Goal: Task Accomplishment & Management: Use online tool/utility

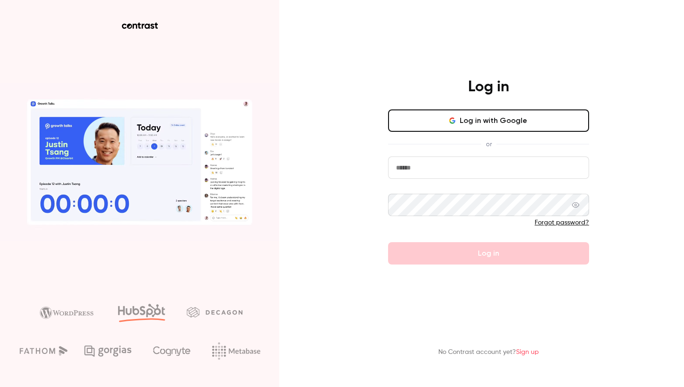
click at [436, 169] on input "email" at bounding box center [488, 167] width 201 height 22
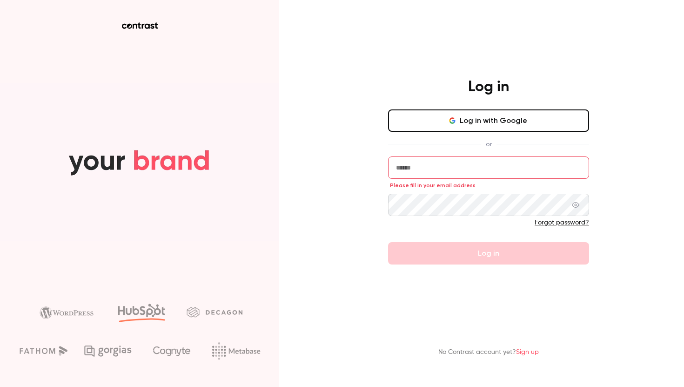
click at [418, 66] on main "Log in Log in with Google or Please fill in your email address Forgot password?…" at bounding box center [489, 193] width 242 height 387
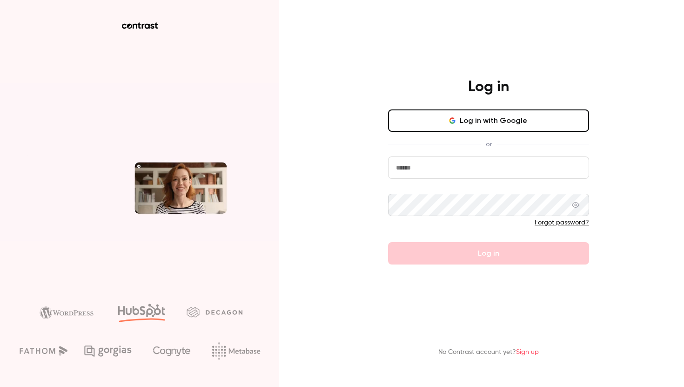
click at [406, 157] on input "email" at bounding box center [488, 167] width 201 height 22
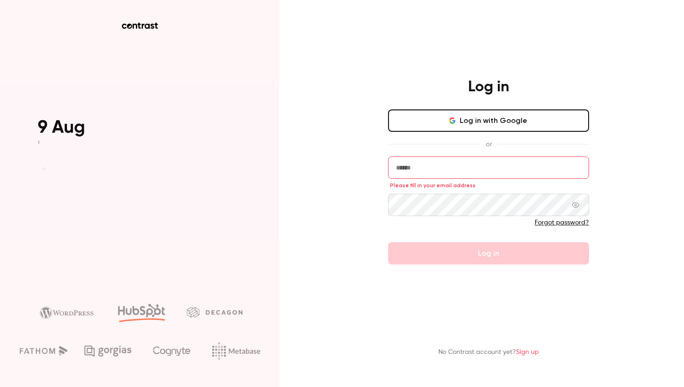
click at [359, 281] on div "Log in Log in with Google or Please fill in your email address Forgot password?…" at bounding box center [342, 193] width 684 height 387
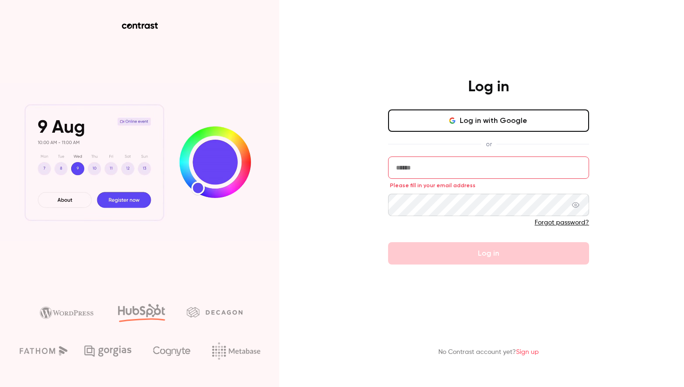
click at [641, 123] on div "Log in Log in with Google or Please fill in your email address Forgot password?…" at bounding box center [342, 193] width 684 height 387
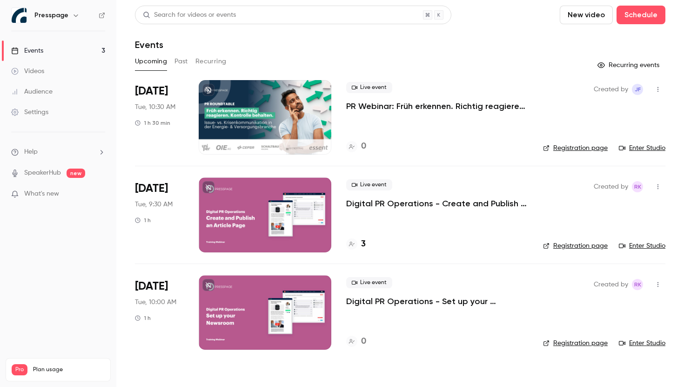
click at [67, 17] on div "Presspage" at bounding box center [62, 15] width 57 height 11
click at [66, 14] on div "Presspage" at bounding box center [62, 15] width 57 height 11
click at [73, 14] on icon "button" at bounding box center [75, 15] width 7 height 7
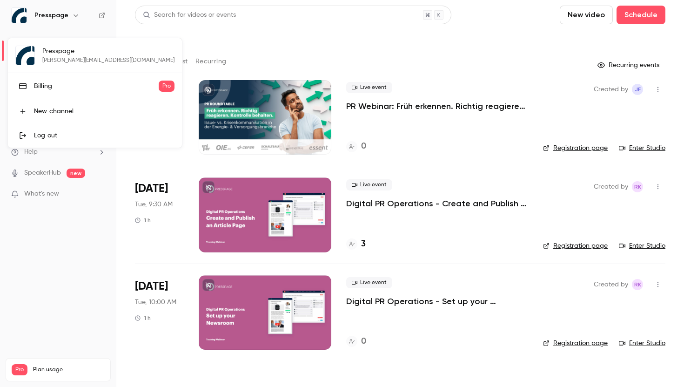
click at [73, 14] on div at bounding box center [342, 193] width 684 height 387
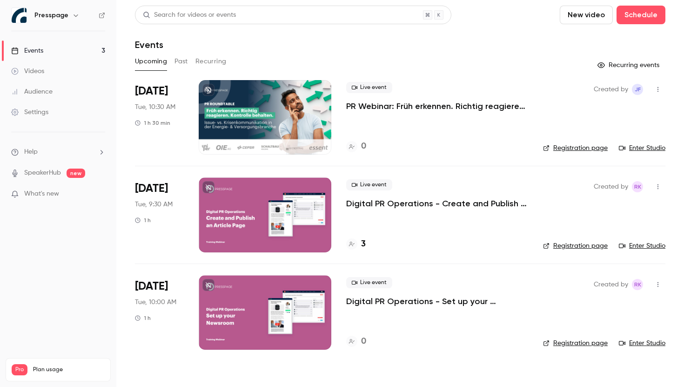
click at [41, 68] on div "Videos" at bounding box center [27, 71] width 33 height 9
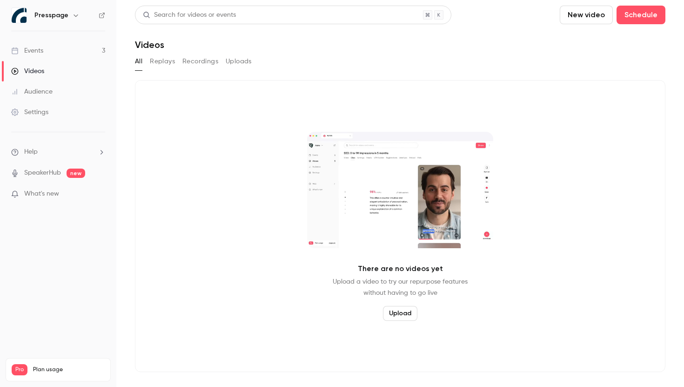
click at [48, 47] on link "Events 3" at bounding box center [58, 51] width 116 height 20
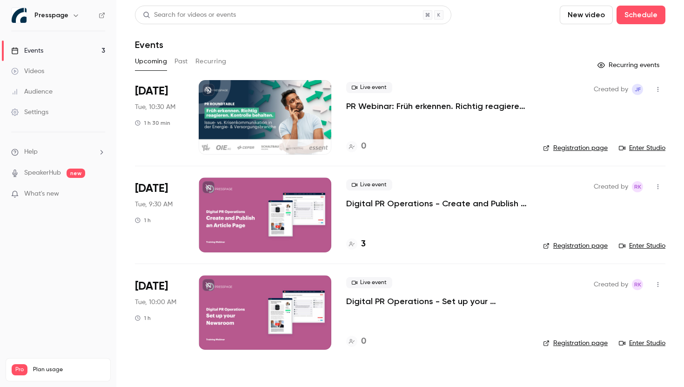
click at [40, 13] on h6 "Presspage" at bounding box center [51, 15] width 34 height 9
click at [27, 12] on div at bounding box center [19, 15] width 16 height 16
click at [61, 115] on link "Settings" at bounding box center [58, 112] width 116 height 20
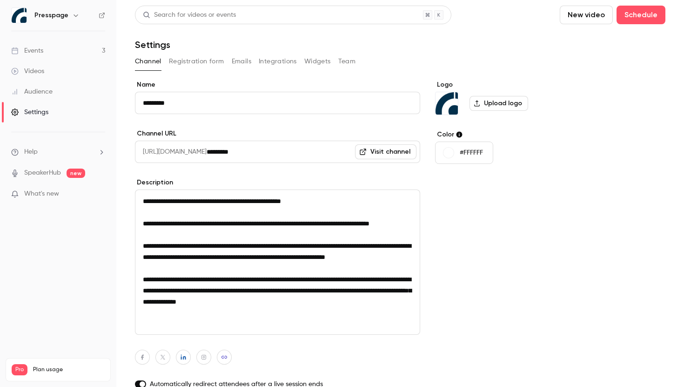
click at [32, 48] on div "Events" at bounding box center [27, 50] width 32 height 9
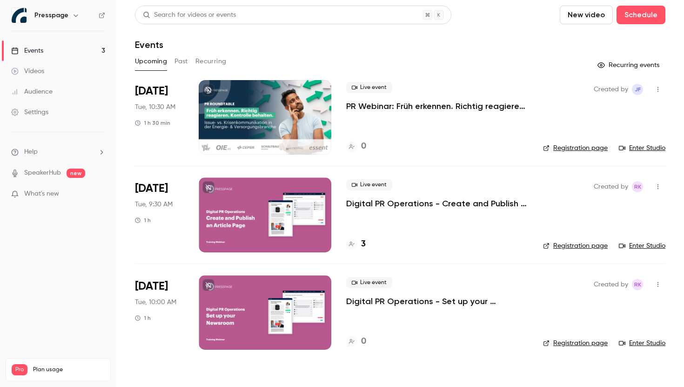
click at [426, 107] on p "PR Webinar: Früh erkennen. Richtig reagieren. Kontrolle behalten." at bounding box center [437, 106] width 182 height 11
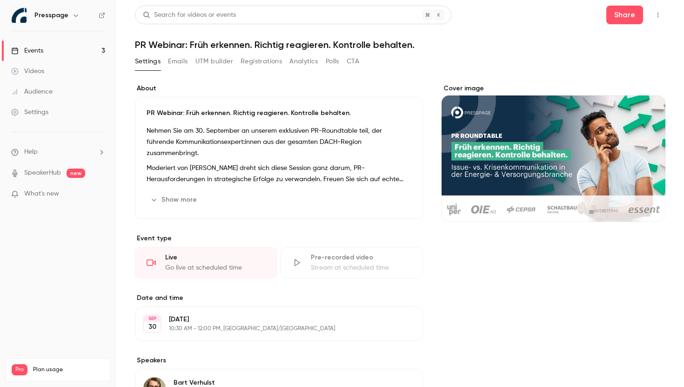
click at [173, 61] on button "Emails" at bounding box center [178, 61] width 20 height 15
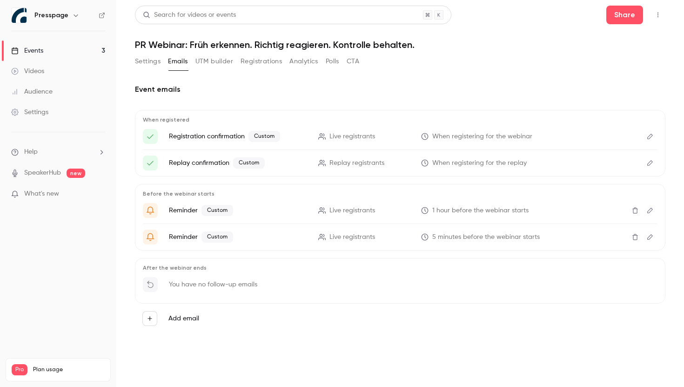
click at [650, 138] on icon "Edit" at bounding box center [650, 136] width 7 height 7
click at [212, 61] on button "UTM builder" at bounding box center [215, 61] width 38 height 15
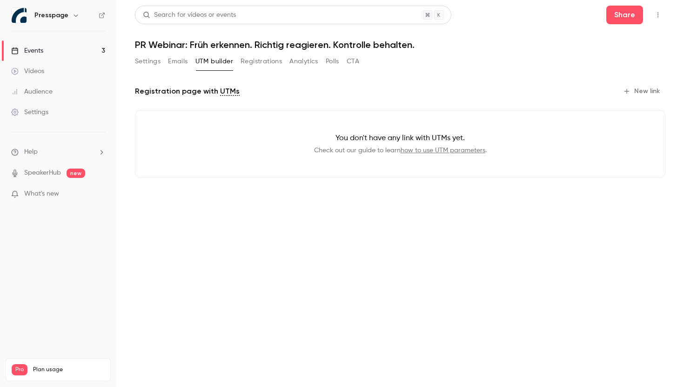
click at [251, 60] on button "Registrations" at bounding box center [261, 61] width 41 height 15
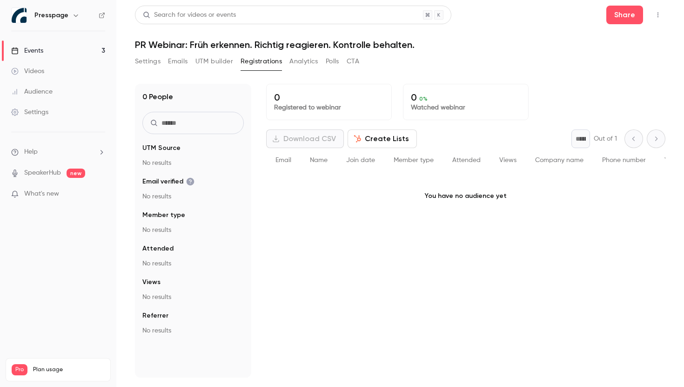
click at [304, 65] on button "Analytics" at bounding box center [304, 61] width 29 height 15
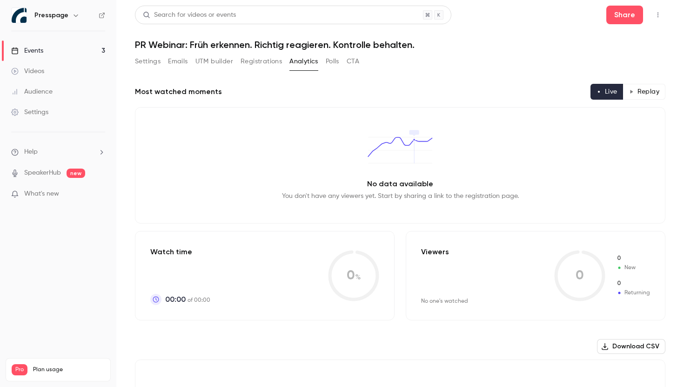
click at [336, 61] on button "Polls" at bounding box center [333, 61] width 14 height 15
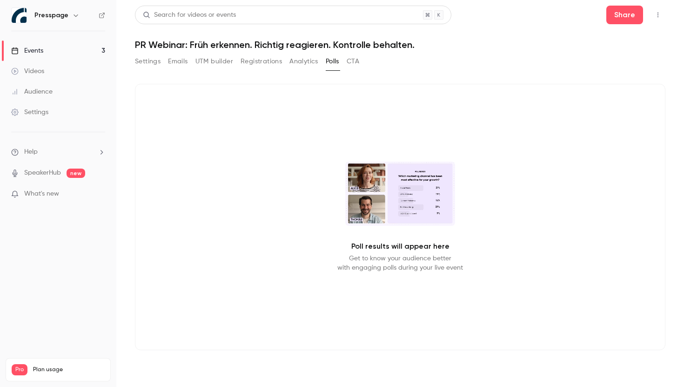
click at [353, 67] on button "CTA" at bounding box center [353, 61] width 13 height 15
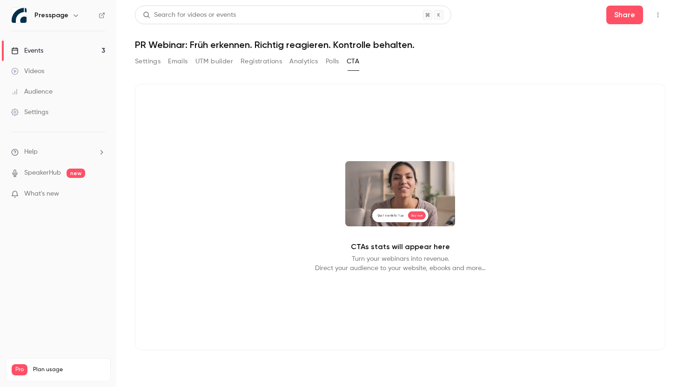
click at [206, 59] on button "UTM builder" at bounding box center [215, 61] width 38 height 15
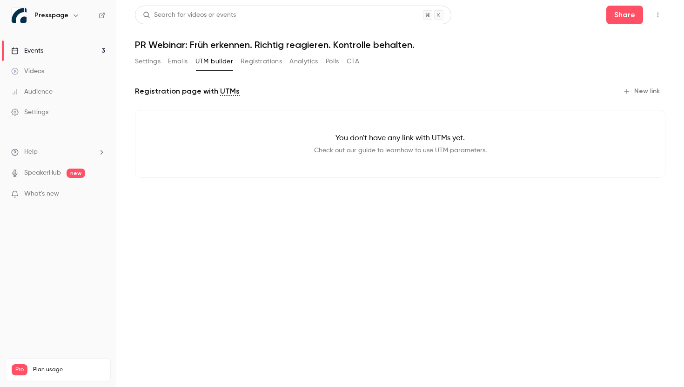
click at [181, 62] on button "Emails" at bounding box center [178, 61] width 20 height 15
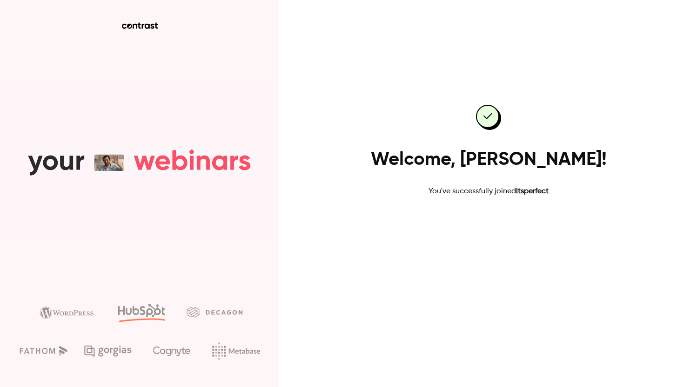
click at [499, 230] on link "Go to dashboard" at bounding box center [488, 227] width 79 height 22
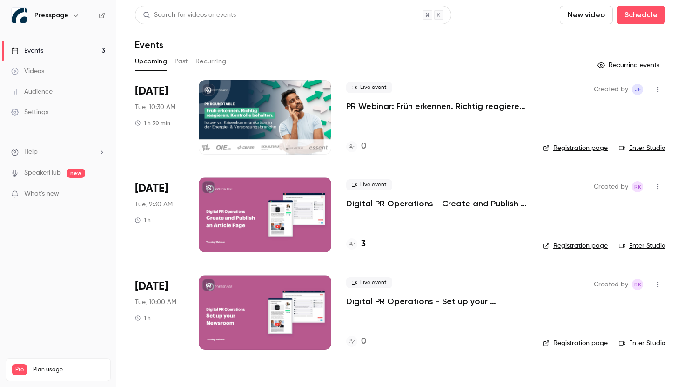
click at [54, 14] on h6 "Presspage" at bounding box center [51, 15] width 34 height 9
click at [75, 16] on icon "button" at bounding box center [75, 15] width 7 height 7
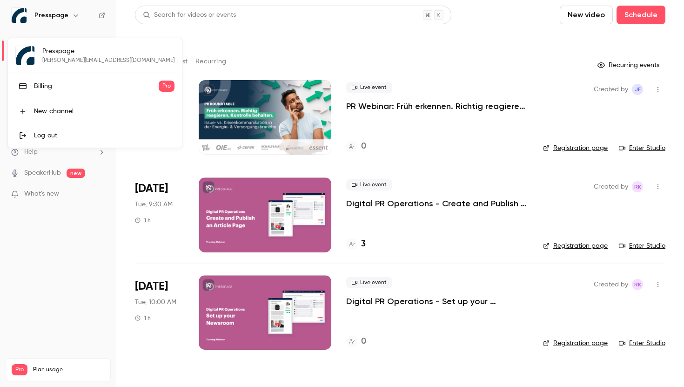
click at [55, 108] on div "New channel" at bounding box center [104, 111] width 141 height 9
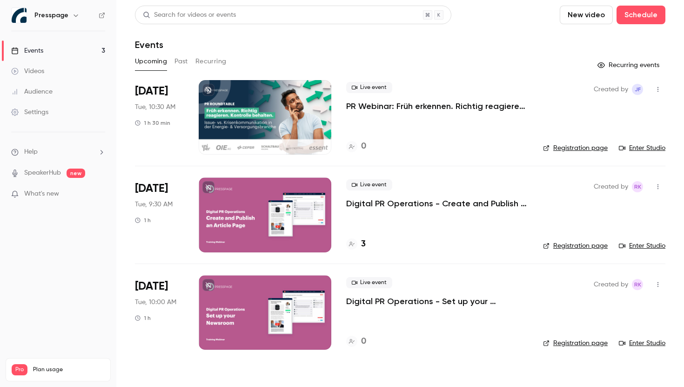
click at [33, 108] on div "Settings" at bounding box center [29, 112] width 37 height 9
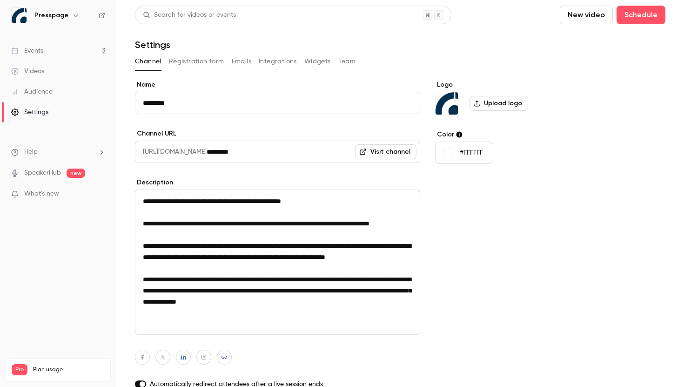
click at [74, 17] on icon "button" at bounding box center [75, 15] width 7 height 7
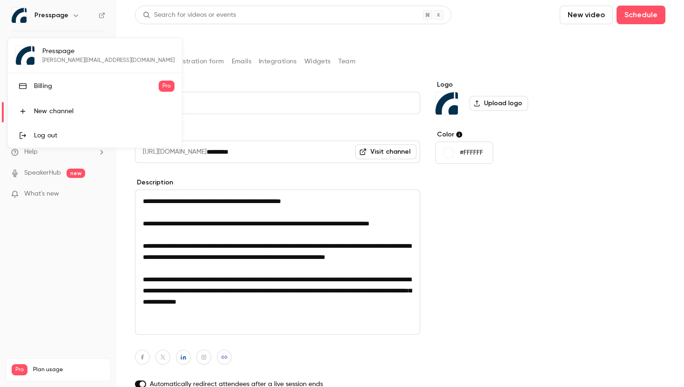
click at [39, 44] on div "Presspage [PERSON_NAME][EMAIL_ADDRESS][DOMAIN_NAME] Billing Pro New channel Log…" at bounding box center [95, 92] width 174 height 109
click at [60, 20] on div at bounding box center [342, 193] width 684 height 387
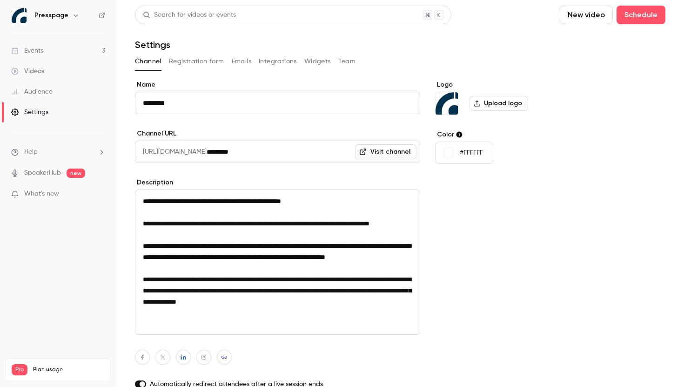
click at [39, 109] on div "Settings" at bounding box center [29, 112] width 37 height 9
click at [344, 61] on button "Team" at bounding box center [347, 61] width 18 height 15
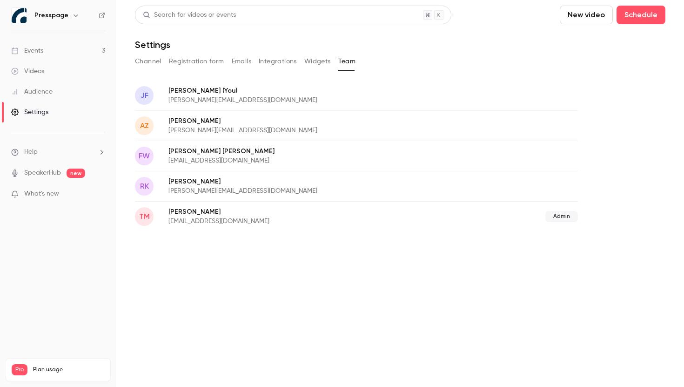
click at [210, 269] on main "Search for videos or events New video Schedule Settings Channel Registration fo…" at bounding box center [400, 193] width 568 height 387
click at [42, 74] on div "Videos" at bounding box center [27, 71] width 33 height 9
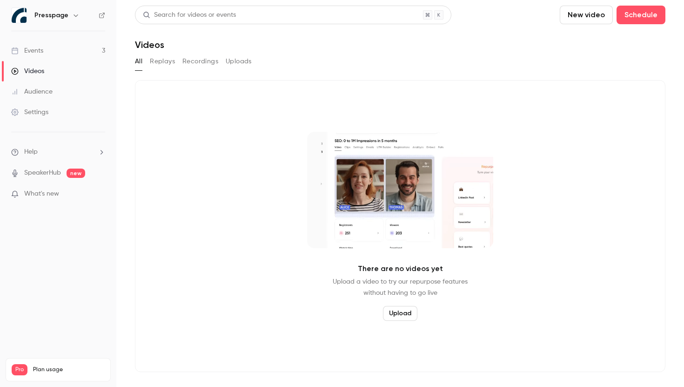
click at [72, 15] on icon "button" at bounding box center [75, 15] width 7 height 7
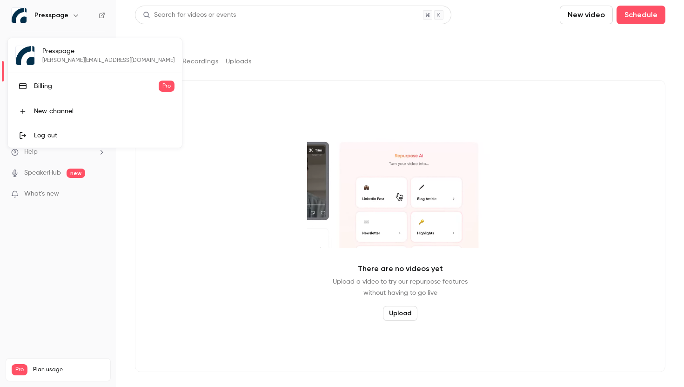
click at [36, 135] on div "Log out" at bounding box center [104, 135] width 141 height 9
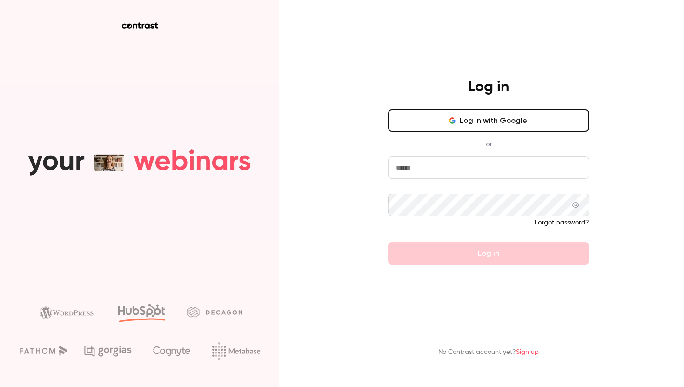
click at [324, 181] on div "Log in Log in with Google or Forgot password? Log in No Contrast account yet? S…" at bounding box center [342, 193] width 684 height 387
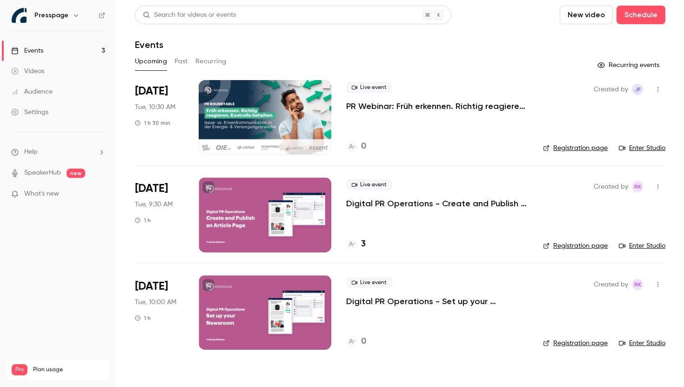
click at [14, 358] on div "Pro Plan usage Videos 0 / 90 Monthly registrants 3 / 100" at bounding box center [58, 369] width 105 height 23
click at [44, 255] on nav "Presspage Events 3 Videos Audience Settings Help SpeakerHub new What's new Pro …" at bounding box center [58, 193] width 116 height 387
click at [74, 15] on icon "button" at bounding box center [76, 15] width 4 height 2
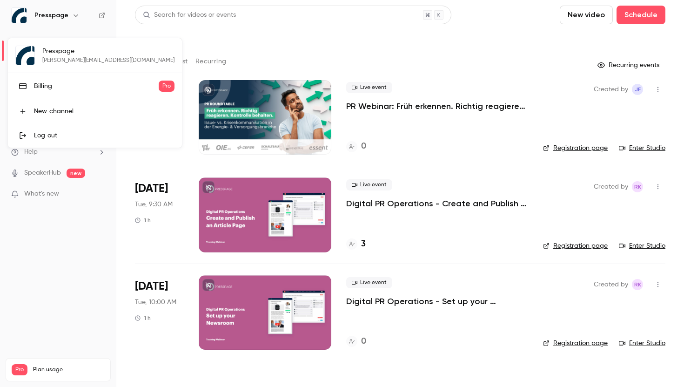
click at [47, 140] on link "Log out" at bounding box center [95, 135] width 174 height 24
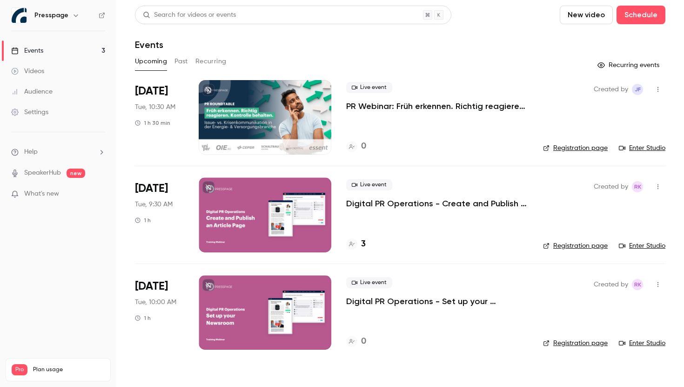
click at [8, 67] on link "Videos" at bounding box center [58, 71] width 116 height 20
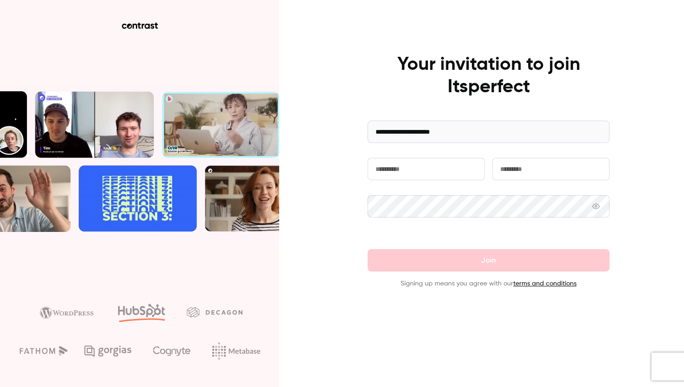
click at [379, 166] on input "text" at bounding box center [426, 169] width 117 height 22
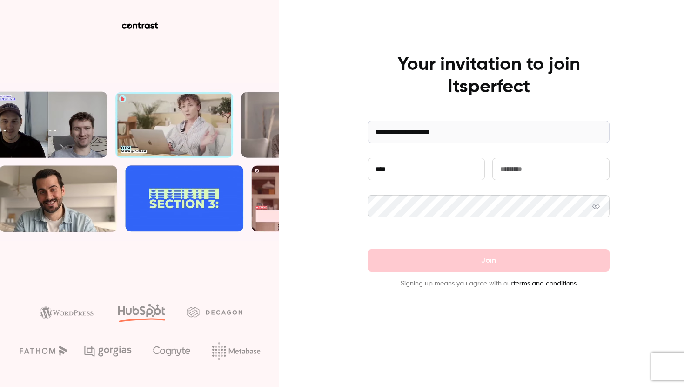
type input "****"
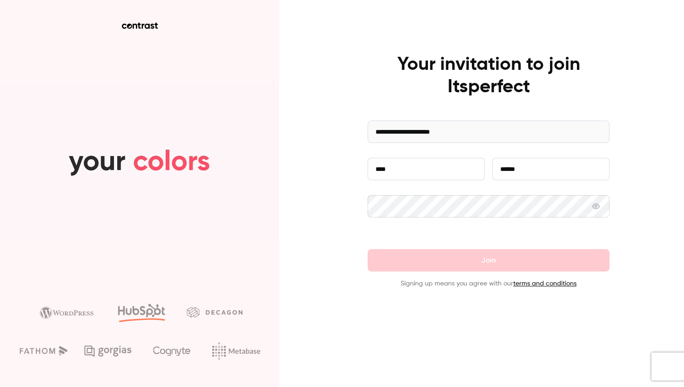
type input "******"
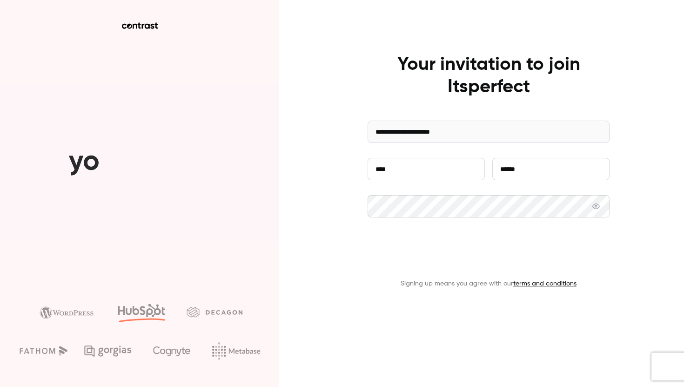
click at [452, 264] on button "Join" at bounding box center [489, 260] width 242 height 22
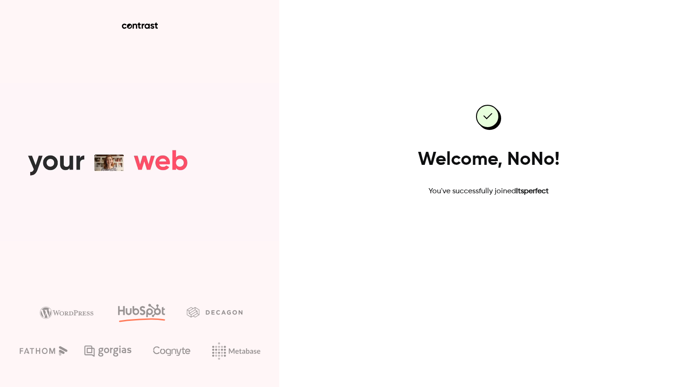
click at [487, 223] on link "Go to dashboard" at bounding box center [488, 227] width 79 height 22
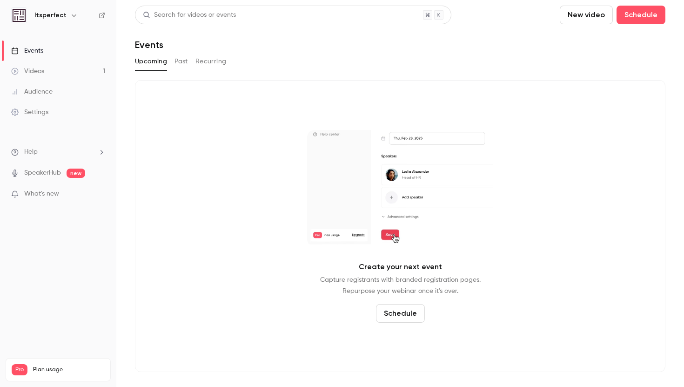
click at [47, 75] on link "Videos 1" at bounding box center [58, 71] width 116 height 20
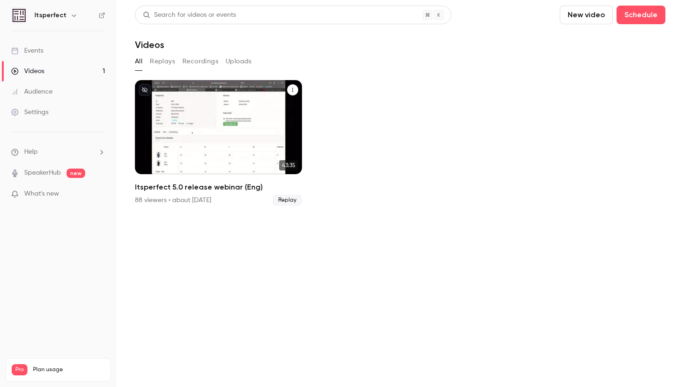
click at [262, 151] on div "Itsperfect 5.0 release webinar (Eng)" at bounding box center [218, 127] width 167 height 94
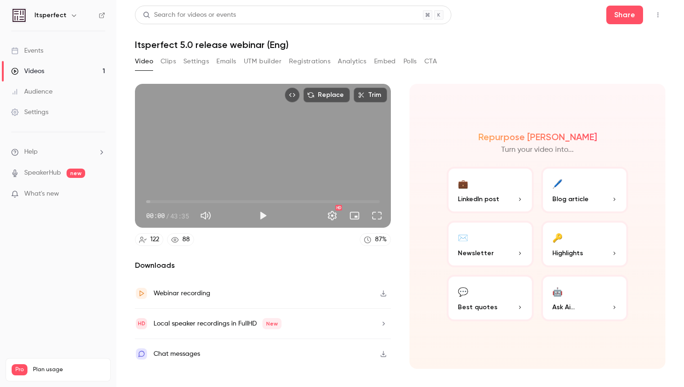
click at [169, 60] on button "Clips" at bounding box center [168, 61] width 15 height 15
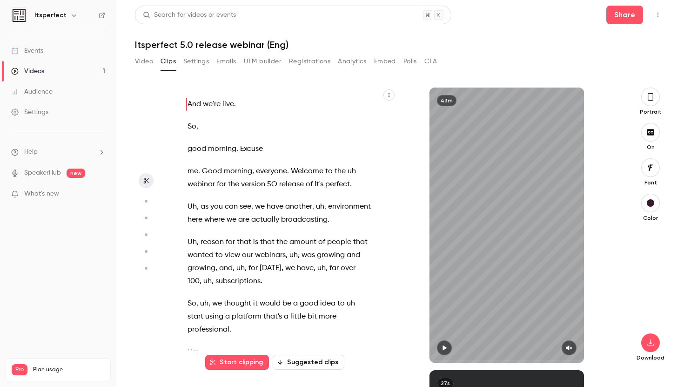
click at [244, 363] on button "Start clipping" at bounding box center [237, 362] width 64 height 15
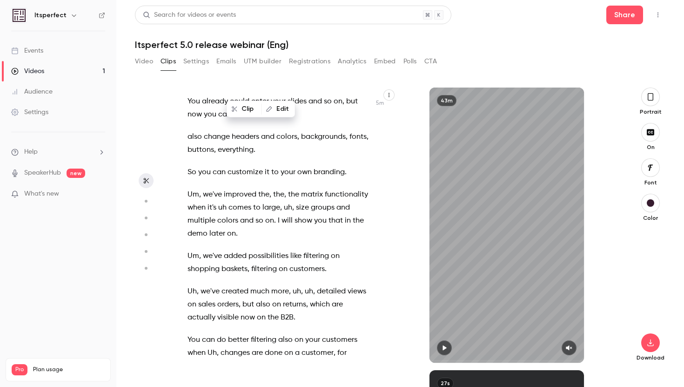
scroll to position [1870, 0]
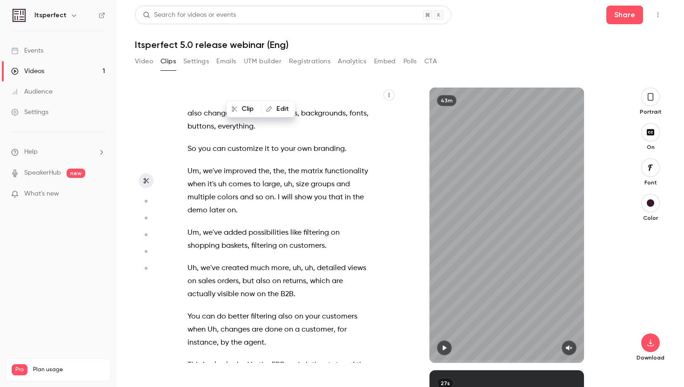
click at [267, 239] on span "possibilities" at bounding box center [269, 232] width 40 height 13
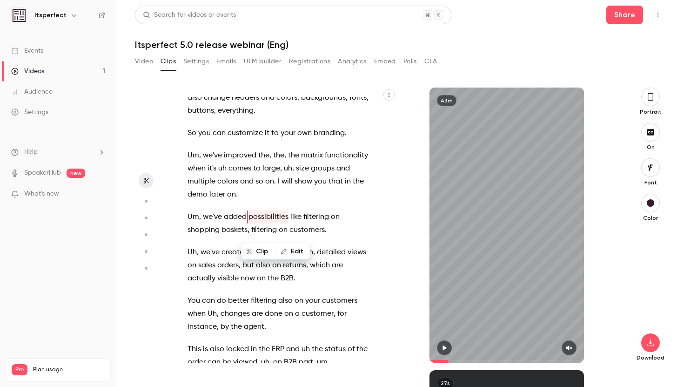
click at [193, 223] on span "Um" at bounding box center [194, 216] width 12 height 13
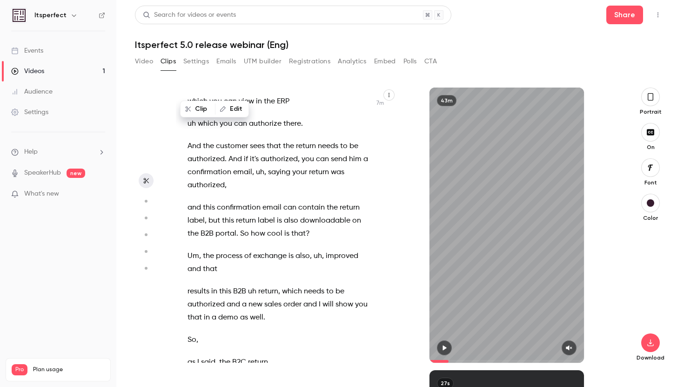
click at [193, 228] on span "the" at bounding box center [193, 233] width 11 height 13
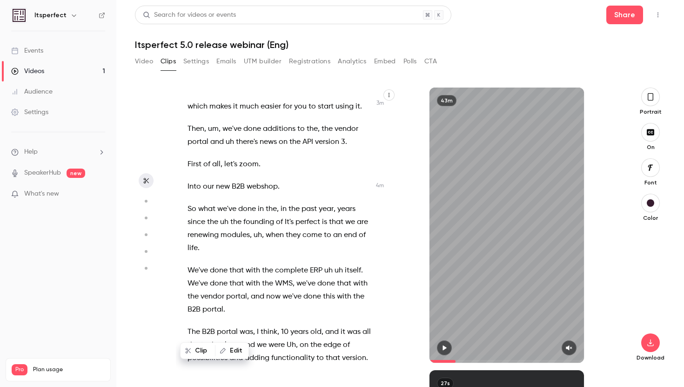
scroll to position [1304, 0]
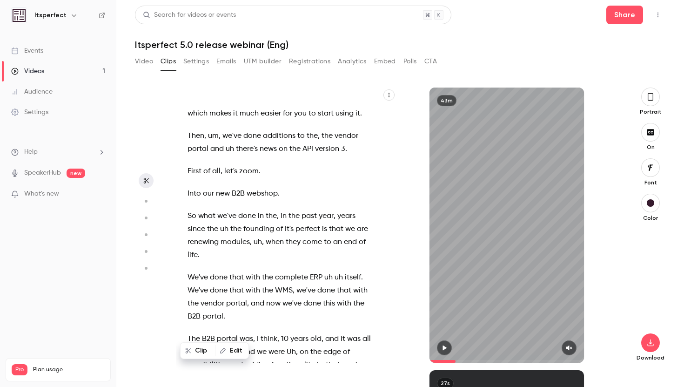
click at [188, 178] on span "First" at bounding box center [195, 171] width 14 height 13
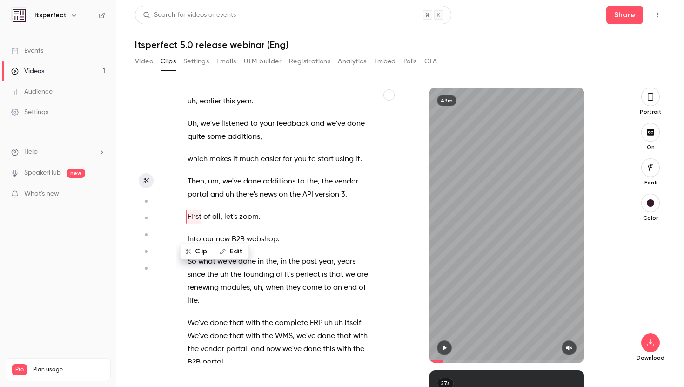
click at [200, 251] on button "Clip" at bounding box center [198, 251] width 34 height 15
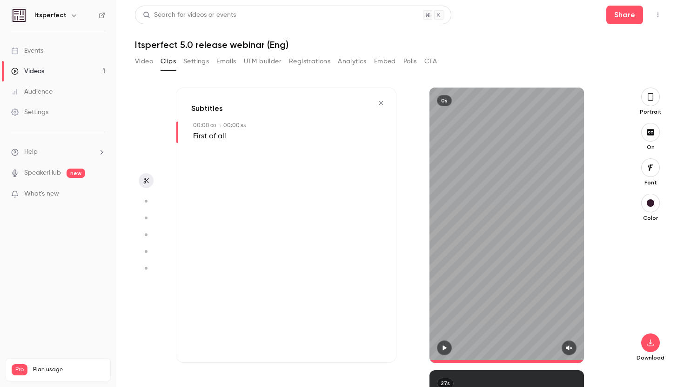
type input "*"
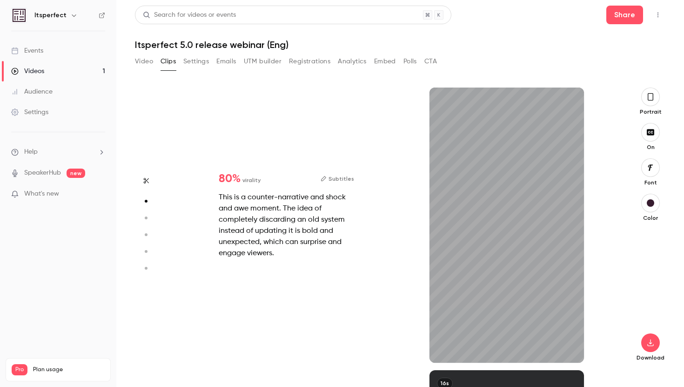
type input "*"
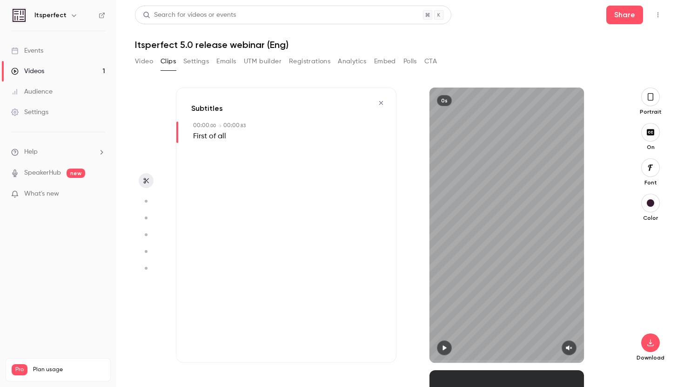
scroll to position [0, 0]
click at [215, 130] on span "of" at bounding box center [212, 136] width 7 height 13
click at [231, 125] on span "00:00" at bounding box center [231, 126] width 16 height 6
click at [242, 125] on span ". 83" at bounding box center [243, 125] width 6 height 5
click at [210, 126] on span ". 00" at bounding box center [213, 125] width 7 height 5
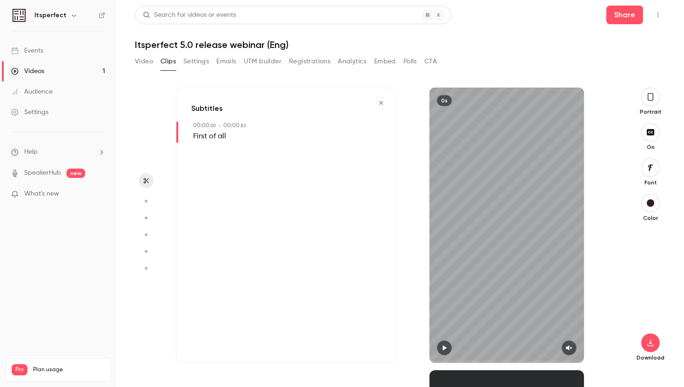
click at [382, 102] on icon "button" at bounding box center [381, 103] width 4 height 4
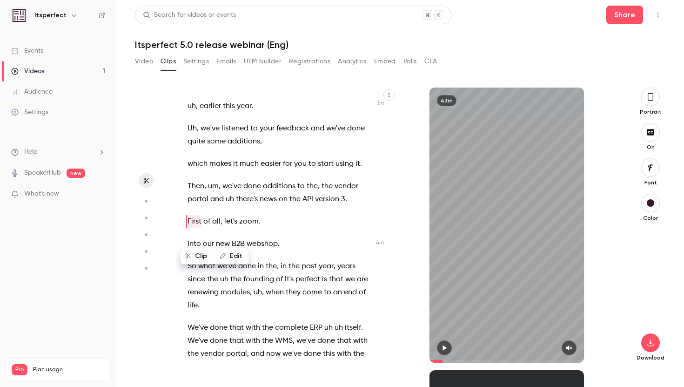
scroll to position [1258, 0]
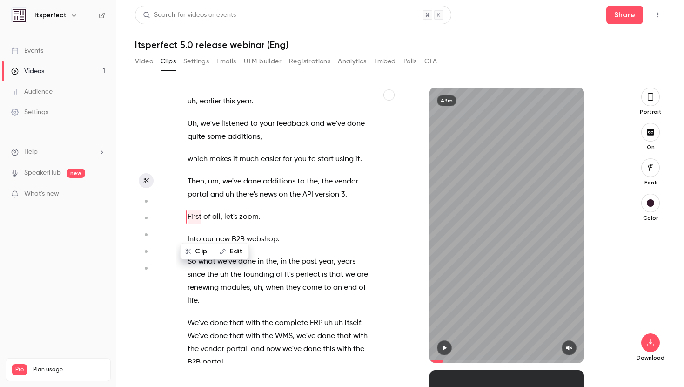
click at [188, 223] on span "First" at bounding box center [195, 216] width 14 height 13
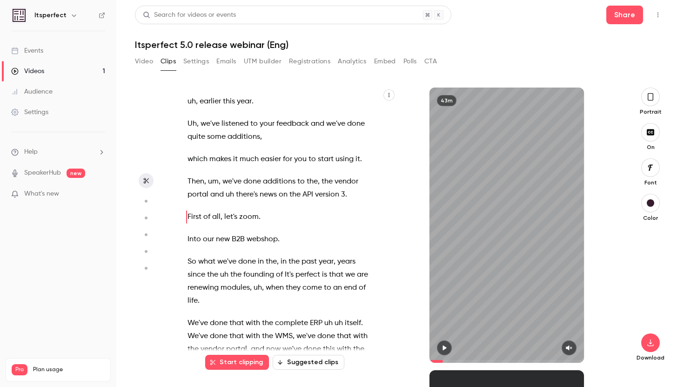
click at [189, 223] on span "First" at bounding box center [195, 216] width 14 height 13
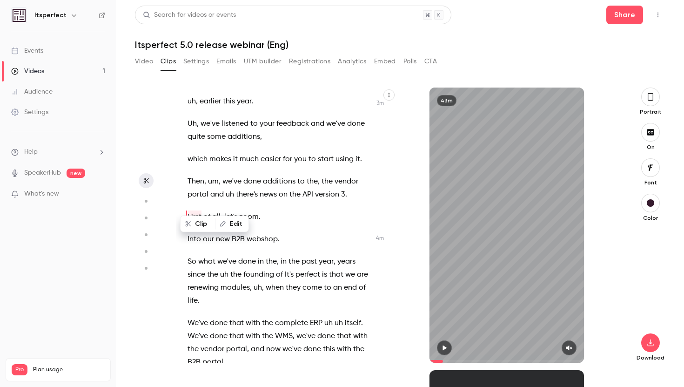
scroll to position [1353, 0]
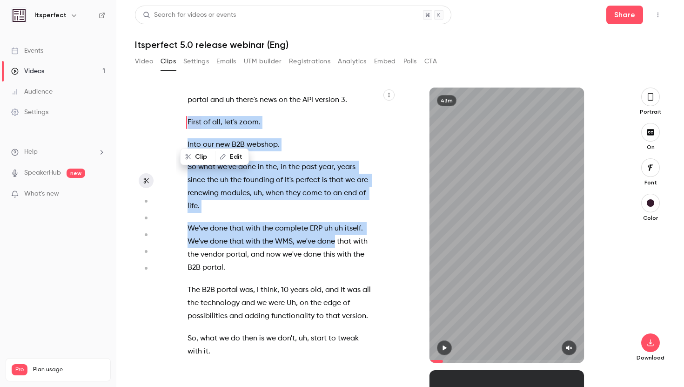
click at [336, 245] on span at bounding box center [336, 241] width 2 height 7
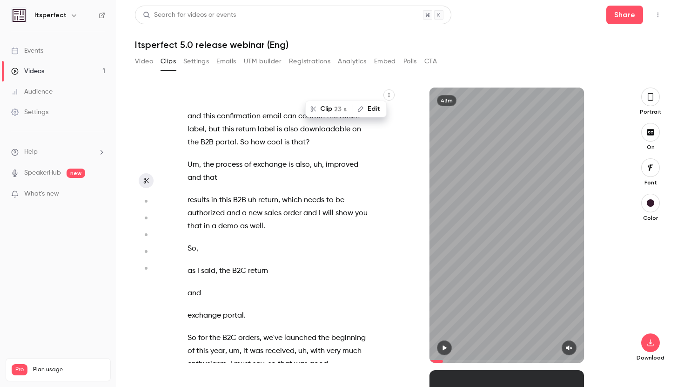
scroll to position [2824, 0]
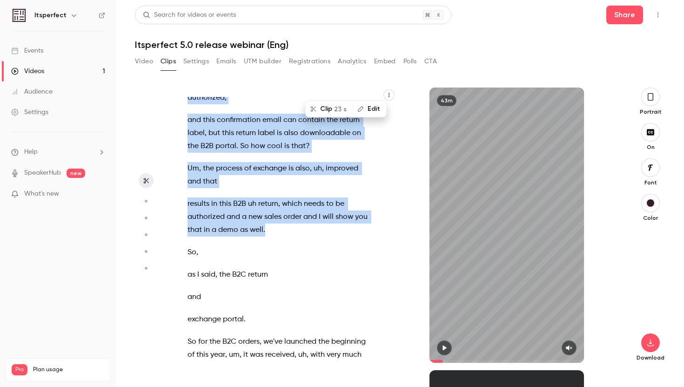
click at [281, 229] on p "results in this B2B uh return , which needs to be authorized and a new sales or…" at bounding box center [279, 216] width 183 height 39
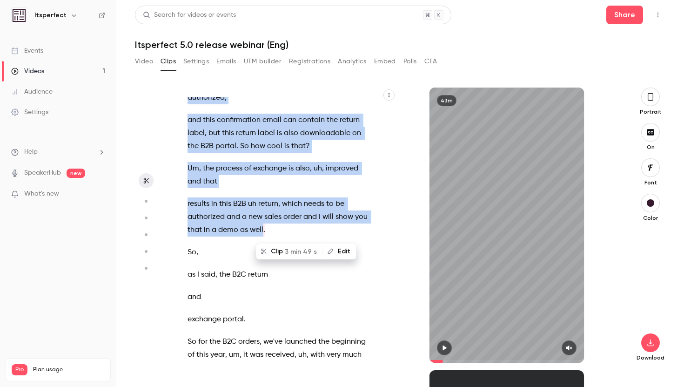
click at [291, 250] on span "3 min 49 s" at bounding box center [301, 251] width 32 height 10
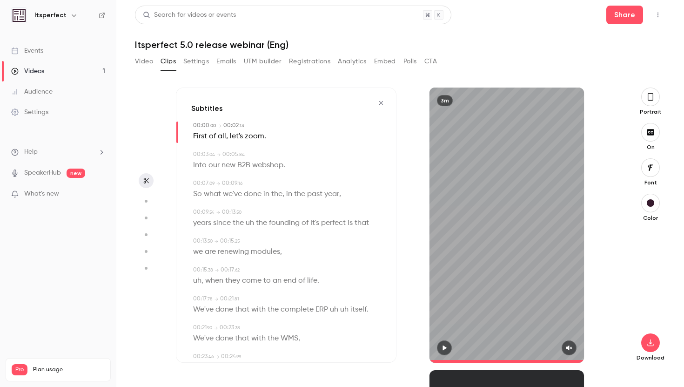
type input "*"
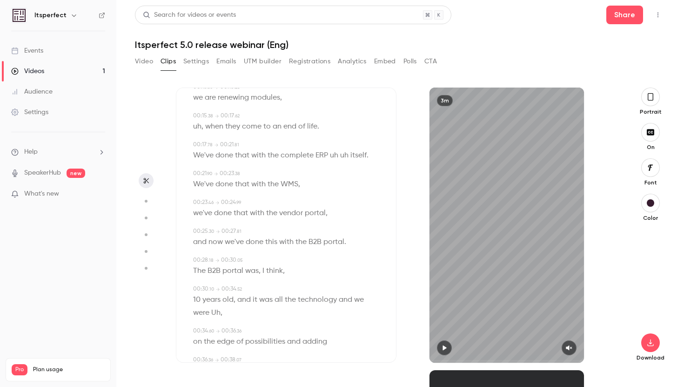
scroll to position [0, 0]
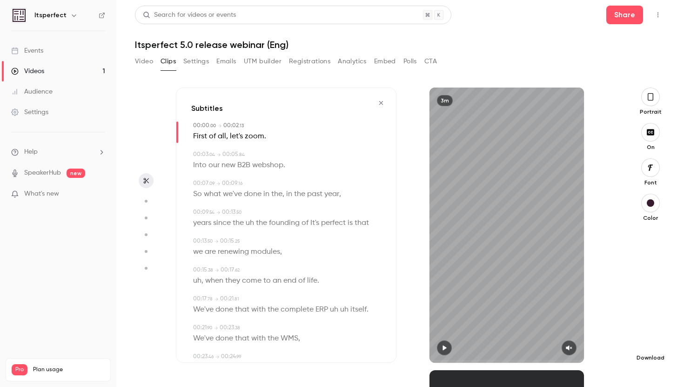
click at [649, 338] on button "button" at bounding box center [651, 342] width 19 height 19
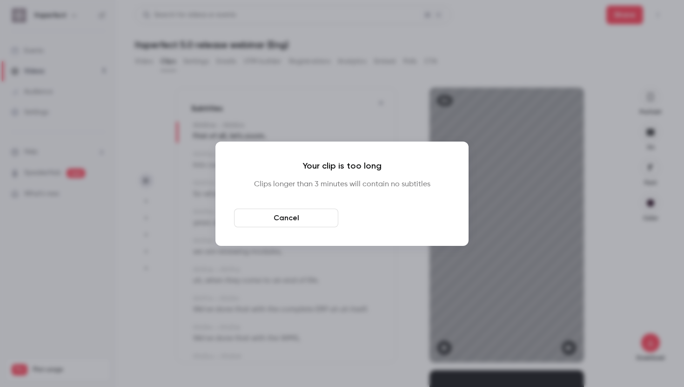
click at [371, 216] on button "Download anyway" at bounding box center [398, 218] width 104 height 19
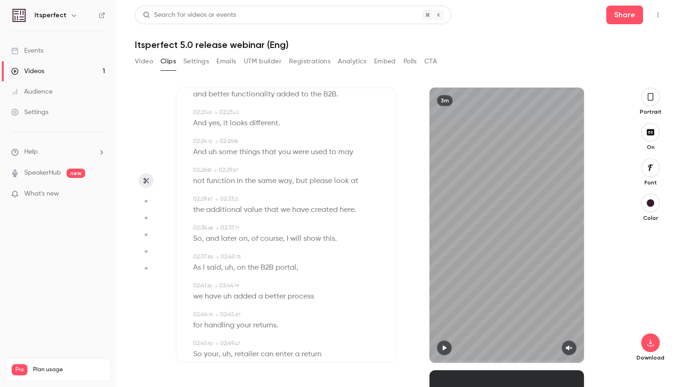
scroll to position [1217, 0]
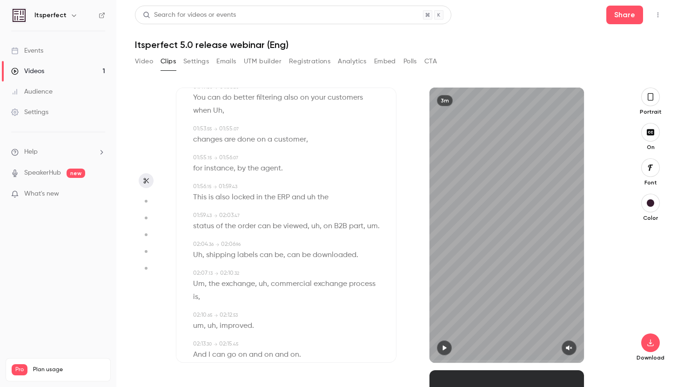
click at [148, 200] on icon "button" at bounding box center [146, 201] width 8 height 7
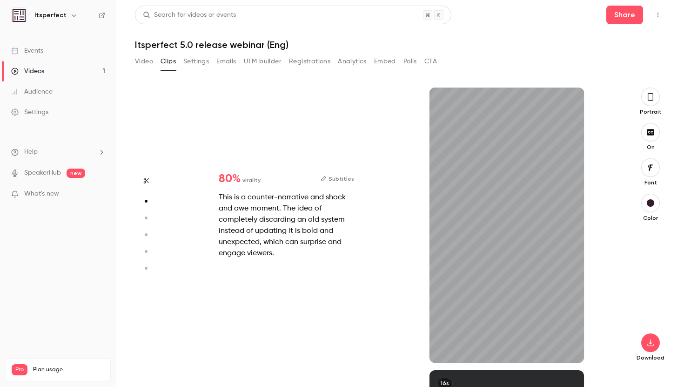
scroll to position [283, 0]
click at [145, 181] on icon "button" at bounding box center [145, 180] width 7 height 7
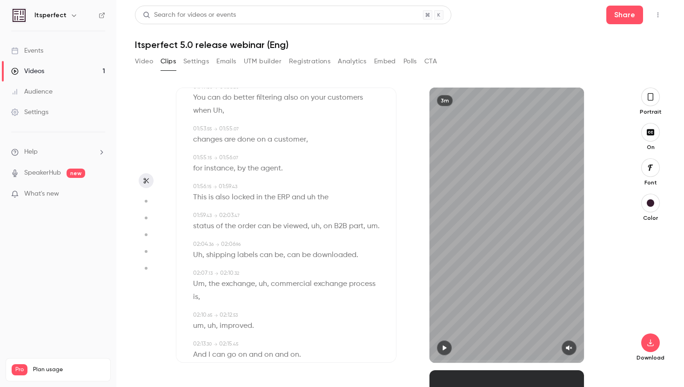
scroll to position [0, 0]
click at [146, 198] on icon "button" at bounding box center [146, 201] width 8 height 7
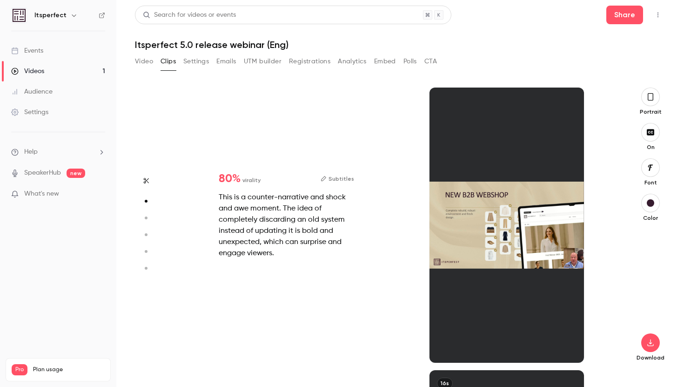
scroll to position [283, 0]
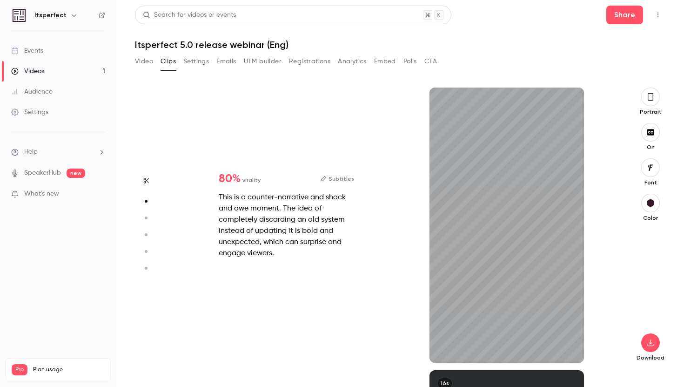
click at [336, 178] on button "Subtitles" at bounding box center [338, 178] width 34 height 11
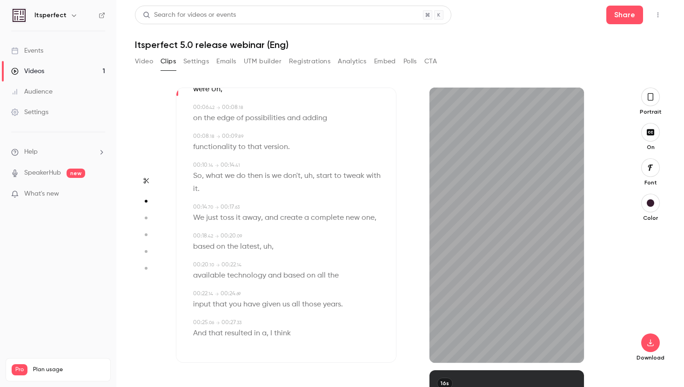
scroll to position [0, 0]
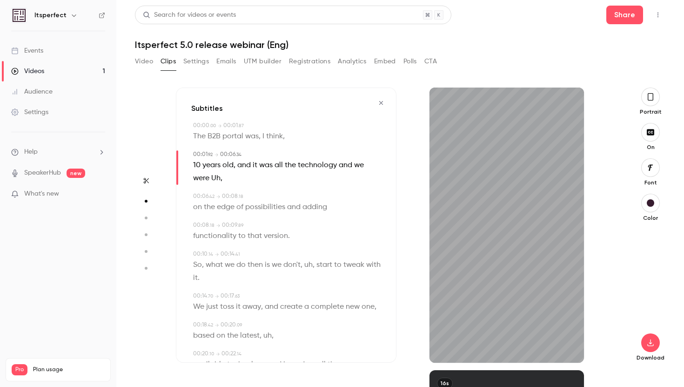
click at [379, 104] on icon "button" at bounding box center [381, 103] width 7 height 7
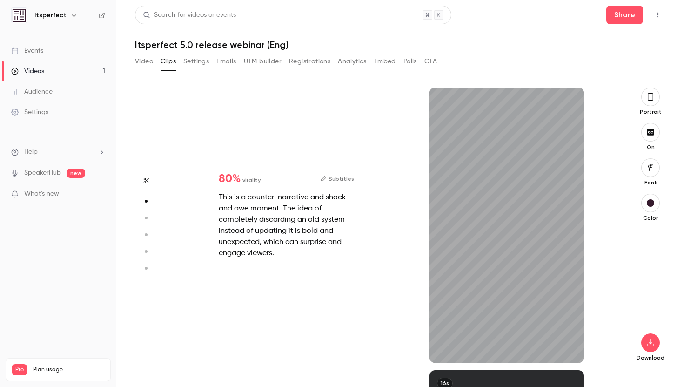
click at [151, 216] on button "button" at bounding box center [146, 217] width 15 height 15
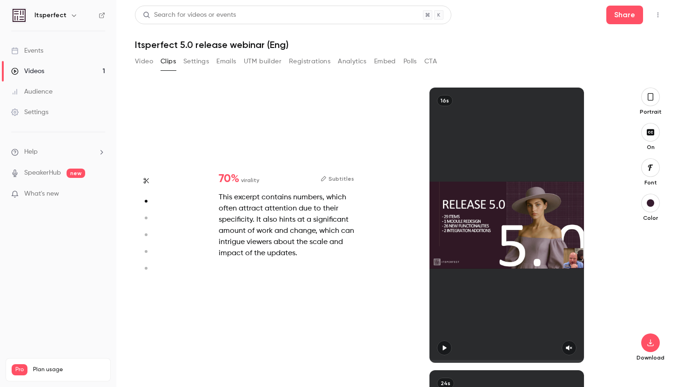
type input "*"
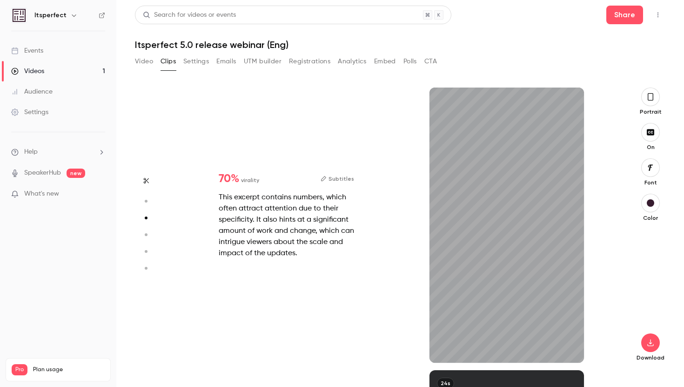
click at [146, 205] on button "button" at bounding box center [146, 201] width 15 height 15
type input "*"
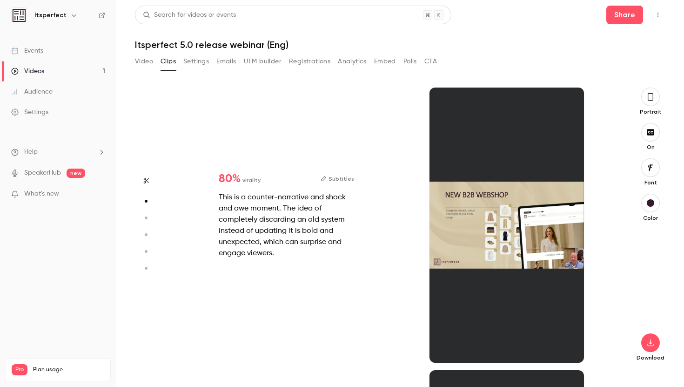
click at [146, 178] on icon "button" at bounding box center [145, 180] width 7 height 7
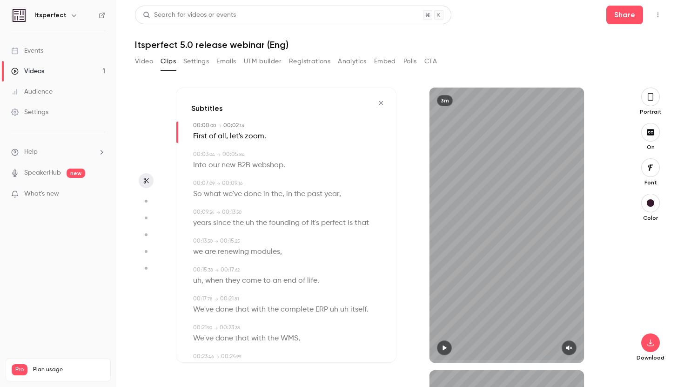
click at [378, 101] on icon "button" at bounding box center [381, 103] width 7 height 7
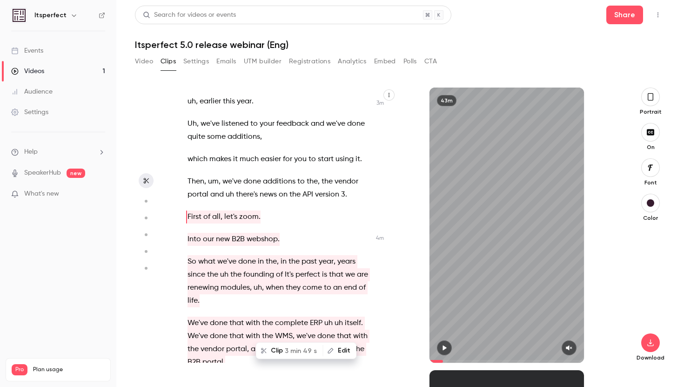
scroll to position [1302, 0]
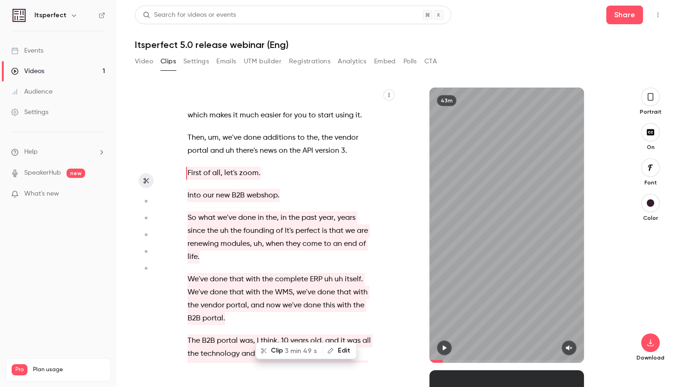
click at [187, 185] on div "And we're live . So , good morning . Excuse me . Good morning , everyone . Welc…" at bounding box center [284, 230] width 216 height 266
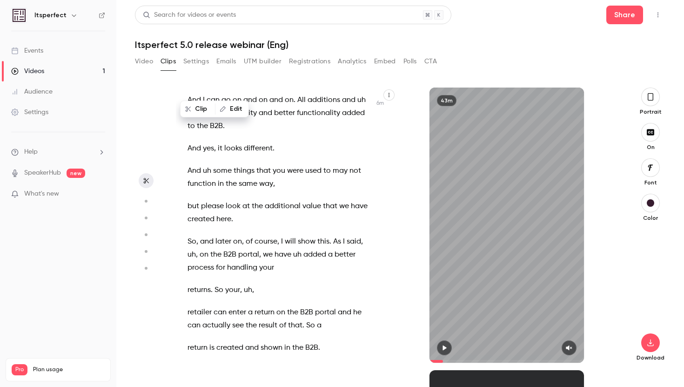
scroll to position [2099, 0]
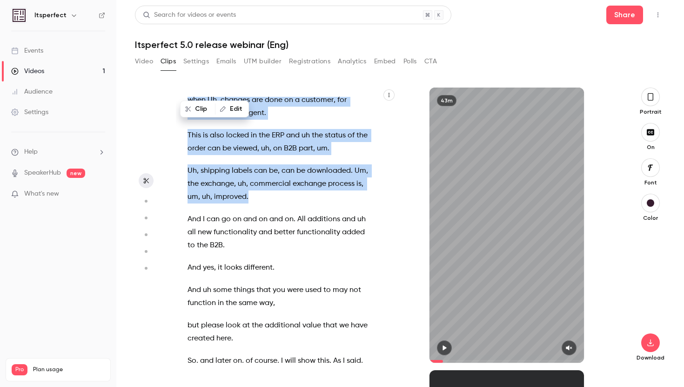
click at [264, 203] on p "Uh , shipping labels can be , can be downloaded . Um , the exchange , uh , comm…" at bounding box center [279, 183] width 183 height 39
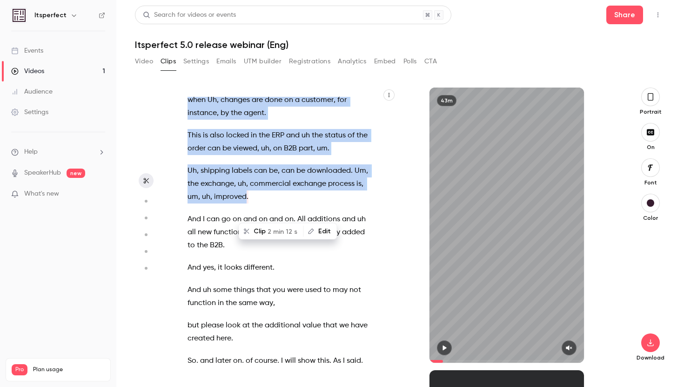
click at [258, 231] on button "Clip 2 min 12 s" at bounding box center [271, 231] width 63 height 15
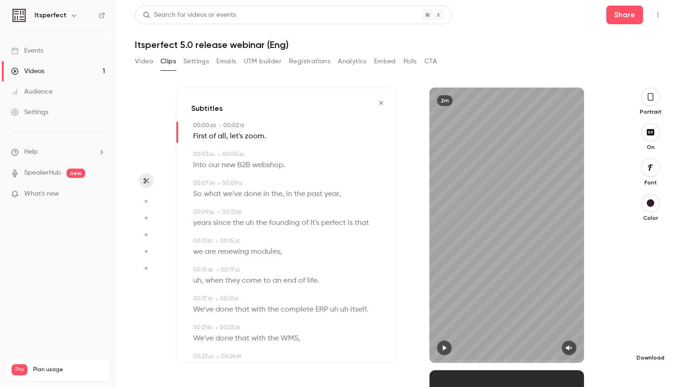
click at [647, 337] on button "button" at bounding box center [651, 342] width 19 height 19
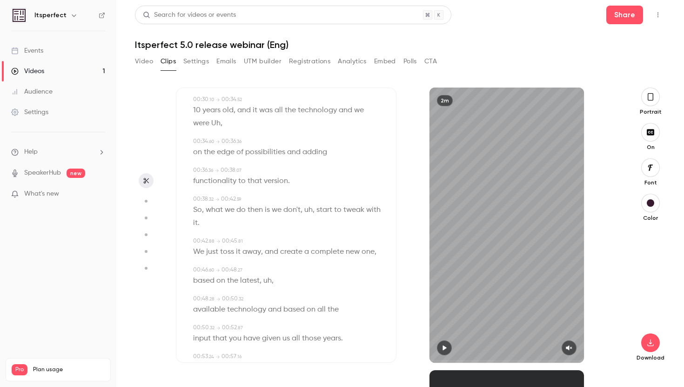
scroll to position [0, 0]
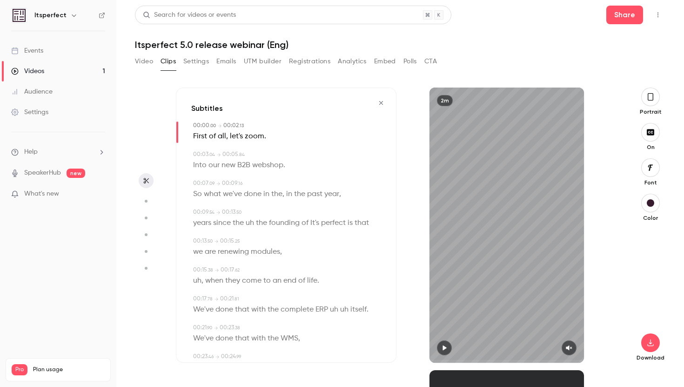
click at [382, 99] on button "button" at bounding box center [381, 102] width 15 height 15
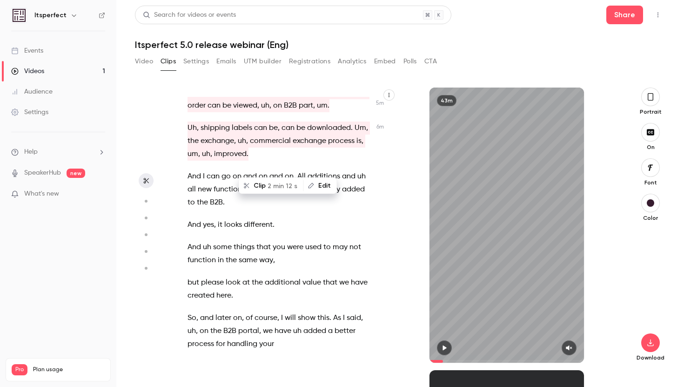
scroll to position [2161, 0]
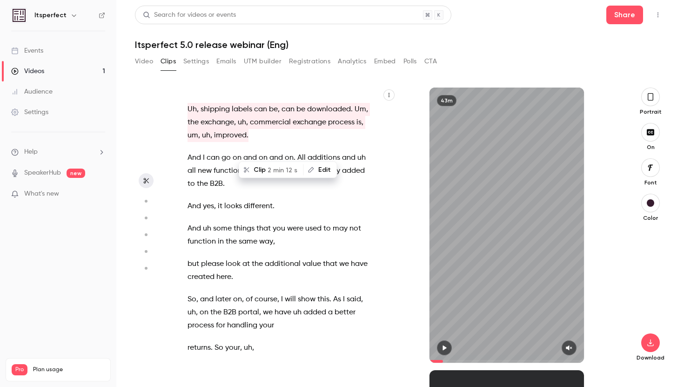
click at [189, 164] on span "And" at bounding box center [195, 157] width 14 height 13
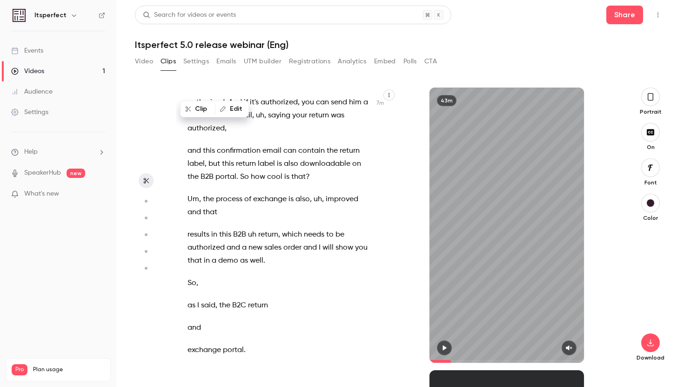
scroll to position [2795, 0]
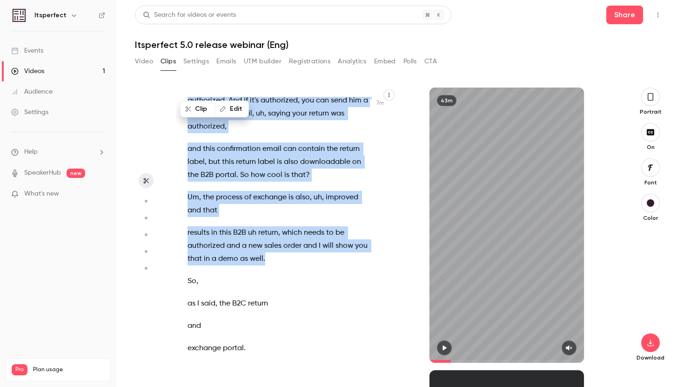
click at [292, 253] on p "results in this B2B uh return , which needs to be authorized and a new sales or…" at bounding box center [279, 245] width 183 height 39
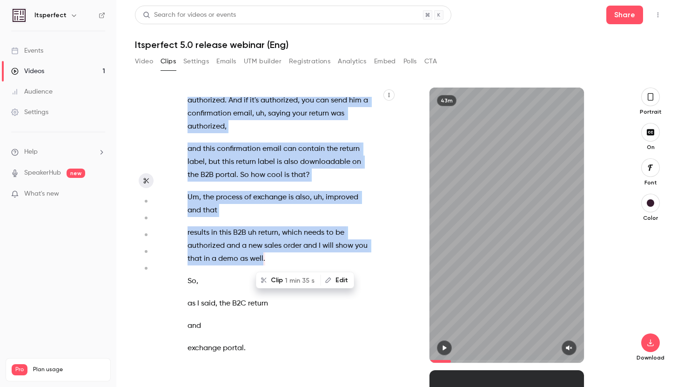
click at [275, 279] on button "Clip 1 min 35 s" at bounding box center [288, 280] width 63 height 15
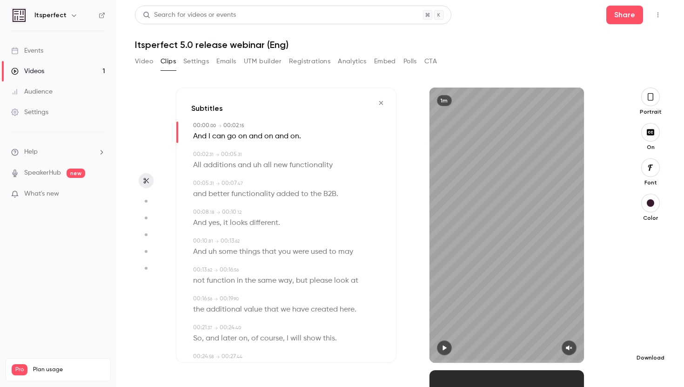
click at [652, 344] on icon "button" at bounding box center [650, 342] width 11 height 7
click at [385, 104] on button "button" at bounding box center [381, 102] width 15 height 15
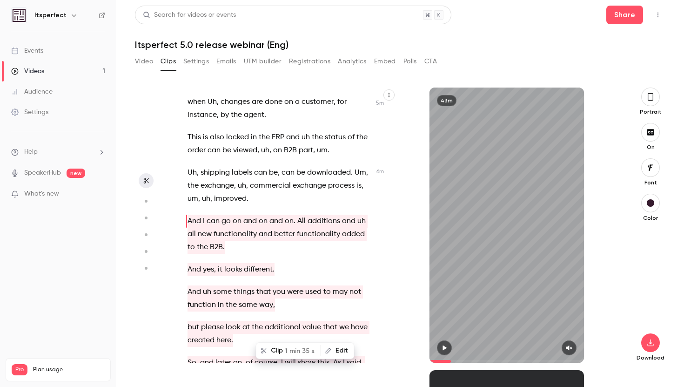
scroll to position [2102, 0]
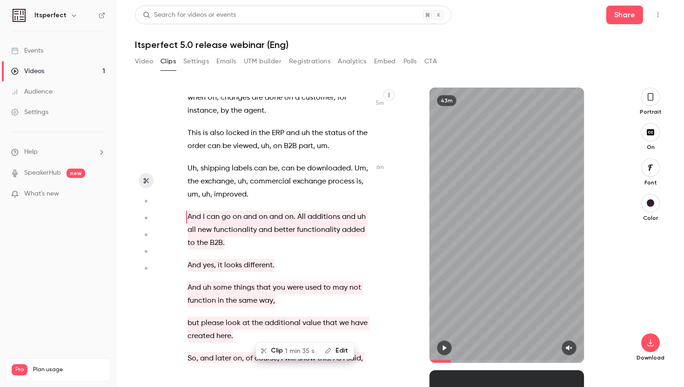
click at [258, 201] on p "Uh , shipping labels can be , can be downloaded . Um , the exchange , uh , comm…" at bounding box center [279, 181] width 183 height 39
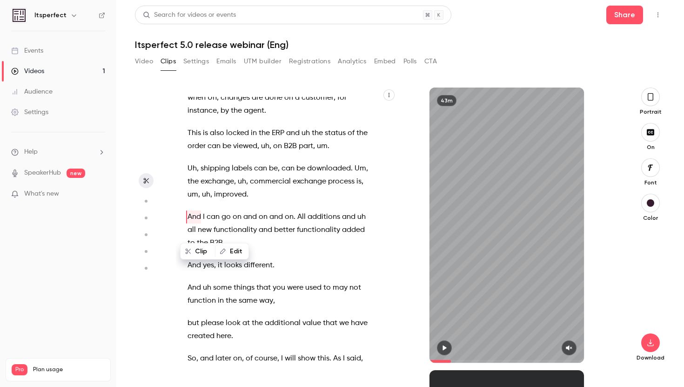
click at [249, 201] on p "Uh , shipping labels can be , can be downloaded . Um , the exchange , uh , comm…" at bounding box center [279, 181] width 183 height 39
click at [237, 201] on span "improved" at bounding box center [230, 194] width 33 height 13
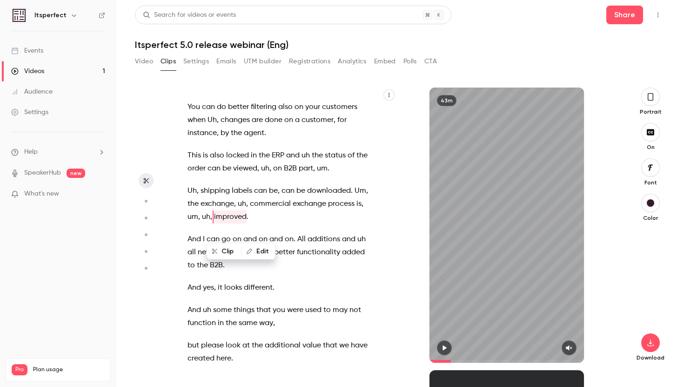
click at [249, 223] on p "Uh , shipping labels can be , can be downloaded . Um , the exchange , uh , comm…" at bounding box center [279, 203] width 183 height 39
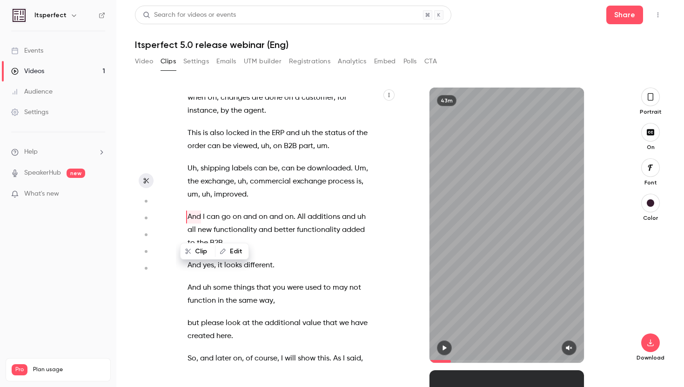
click at [660, 101] on div "Portrait" at bounding box center [651, 102] width 30 height 28
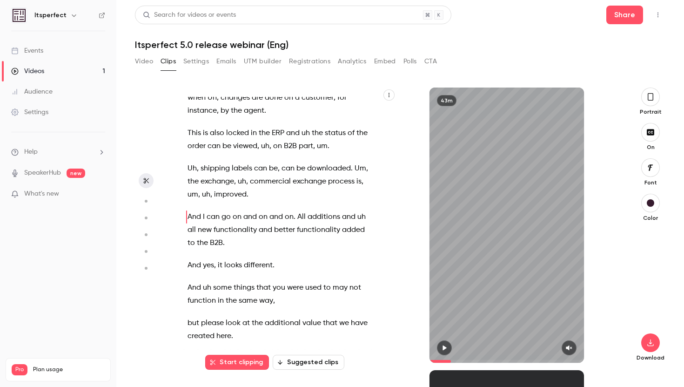
click at [655, 99] on button "button" at bounding box center [651, 97] width 19 height 19
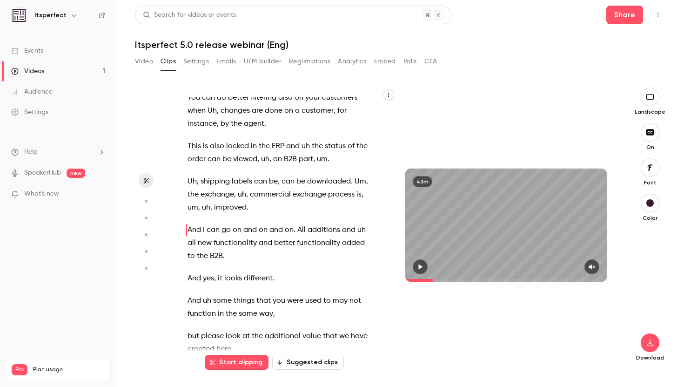
click at [249, 208] on p "Uh , shipping labels can be , can be downloaded . Um , the exchange , uh , comm…" at bounding box center [279, 194] width 183 height 39
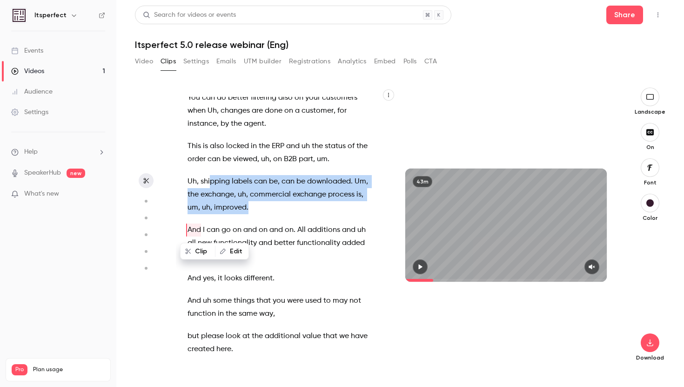
drag, startPoint x: 249, startPoint y: 208, endPoint x: 209, endPoint y: 180, distance: 48.2
click at [209, 180] on p "Uh , shipping labels can be , can be downloaded . Um , the exchange , uh , comm…" at bounding box center [279, 194] width 183 height 39
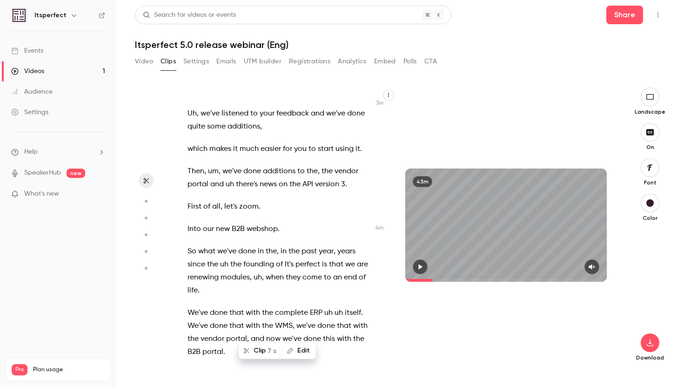
scroll to position [1279, 0]
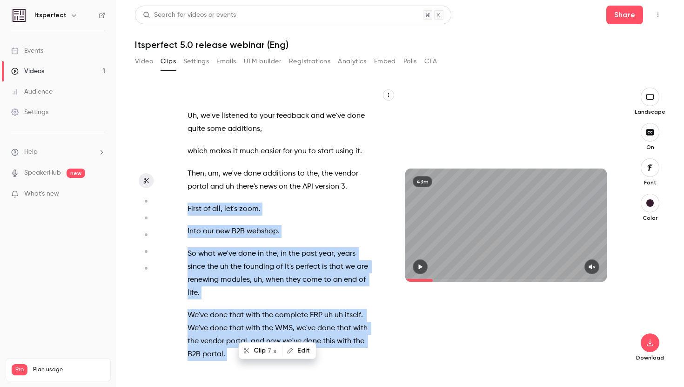
click at [188, 209] on span "First" at bounding box center [195, 209] width 14 height 13
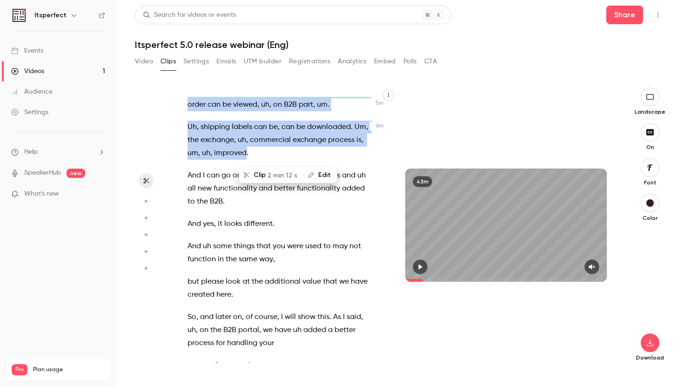
scroll to position [2145, 0]
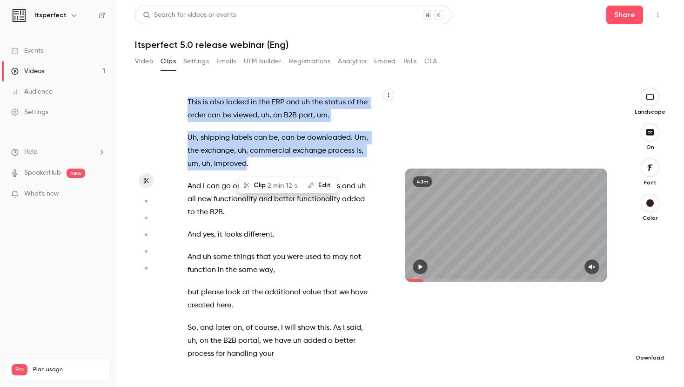
click at [647, 345] on icon "button" at bounding box center [650, 342] width 11 height 7
click at [590, 352] on li "Standard Balance between quality and CPU time" at bounding box center [581, 363] width 122 height 34
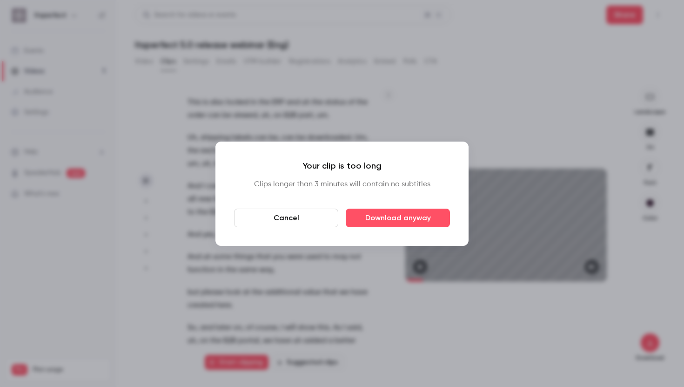
click at [305, 213] on button "Cancel" at bounding box center [286, 218] width 104 height 19
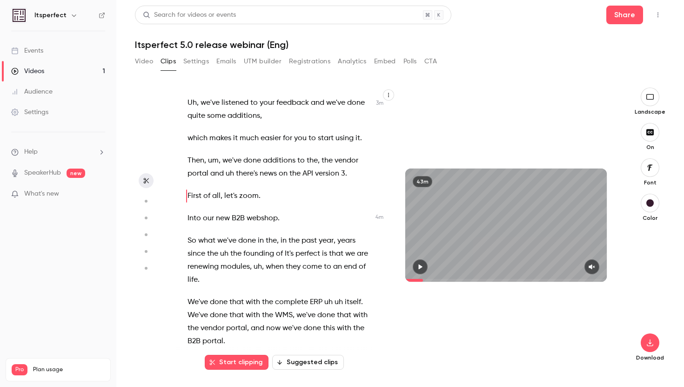
scroll to position [1239, 0]
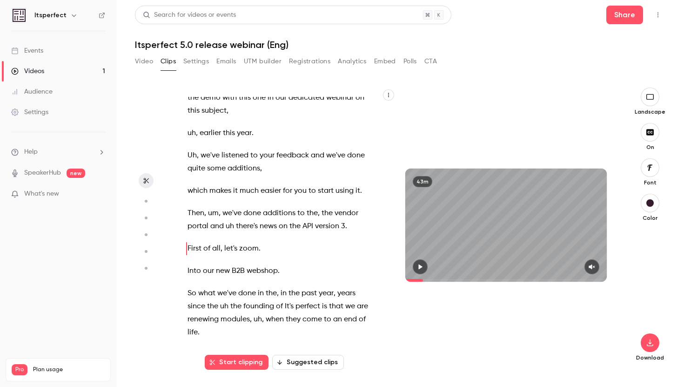
click at [188, 246] on span "First" at bounding box center [195, 248] width 14 height 13
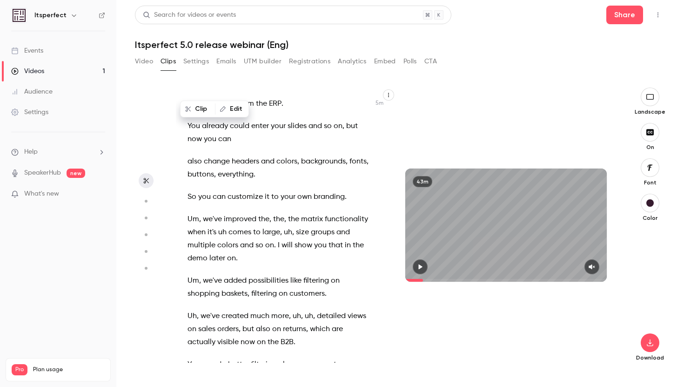
scroll to position [1836, 0]
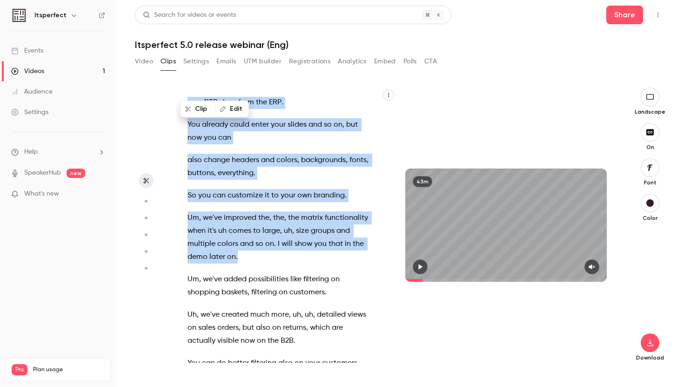
click at [271, 255] on p "Um , we've improved the , the , the matrix functionality when it's uh comes to …" at bounding box center [279, 237] width 183 height 52
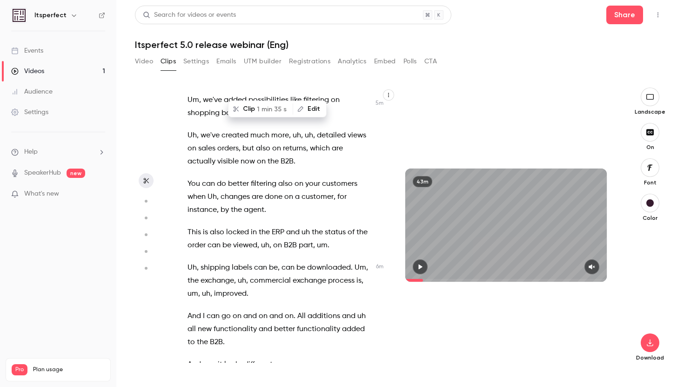
scroll to position [2020, 0]
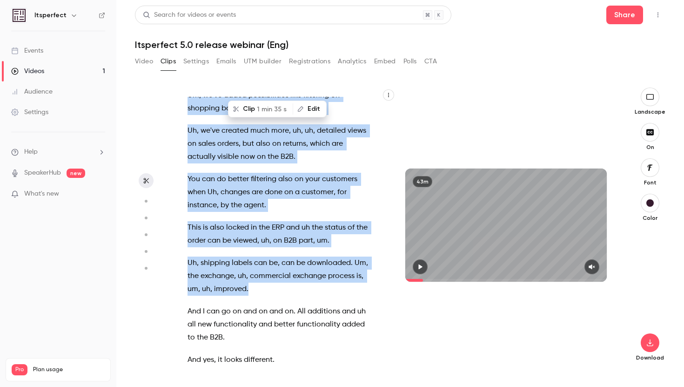
click at [262, 289] on p "Uh , shipping labels can be , can be downloaded . Um , the exchange , uh , comm…" at bounding box center [279, 276] width 183 height 39
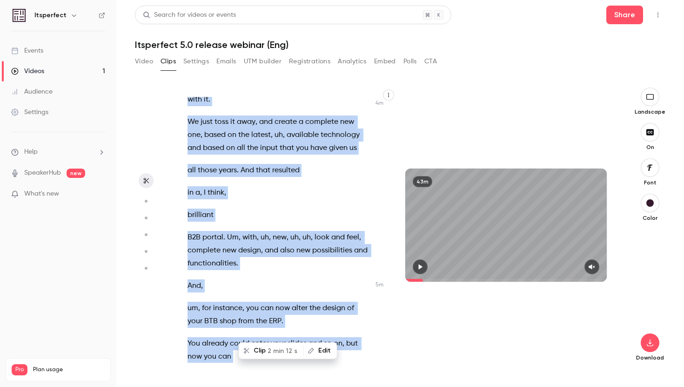
scroll to position [1507, 0]
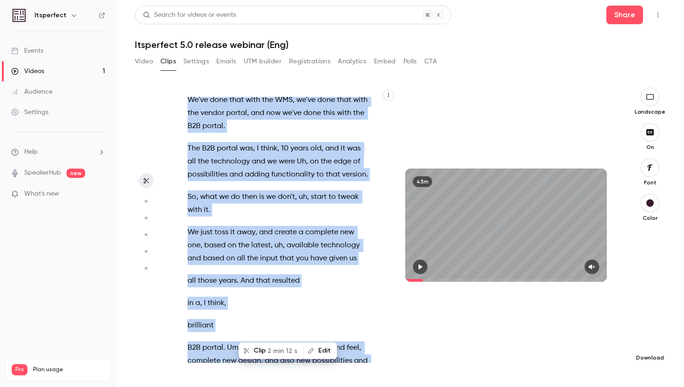
click at [655, 342] on icon "button" at bounding box center [650, 342] width 11 height 7
click at [572, 359] on span "Standard" at bounding box center [581, 359] width 107 height 10
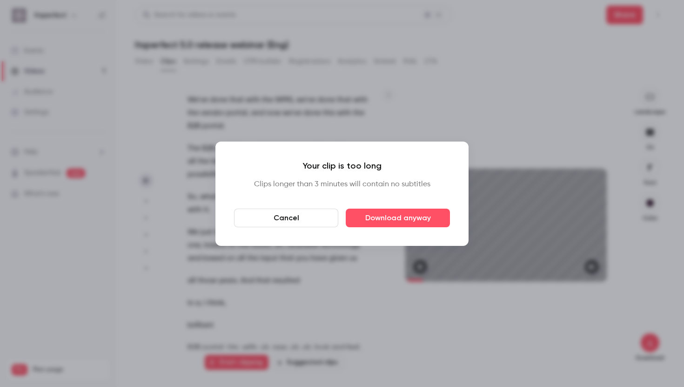
click at [287, 216] on button "Cancel" at bounding box center [286, 218] width 104 height 19
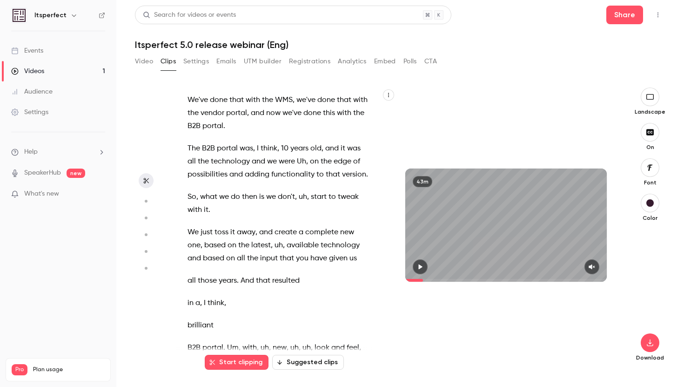
click at [280, 215] on p "So , what we do then is we don't , uh , start to tweak with it ." at bounding box center [279, 203] width 183 height 26
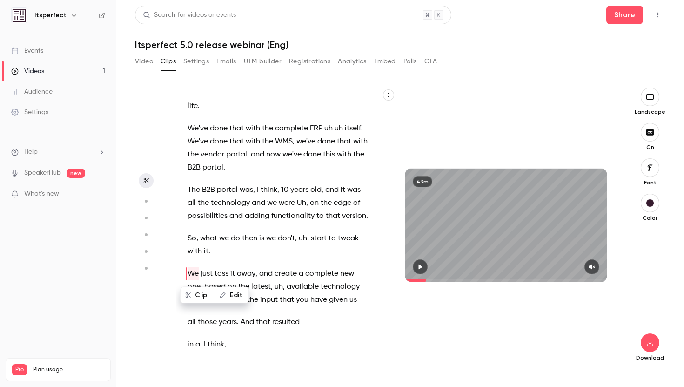
click at [236, 244] on span "do" at bounding box center [235, 238] width 9 height 13
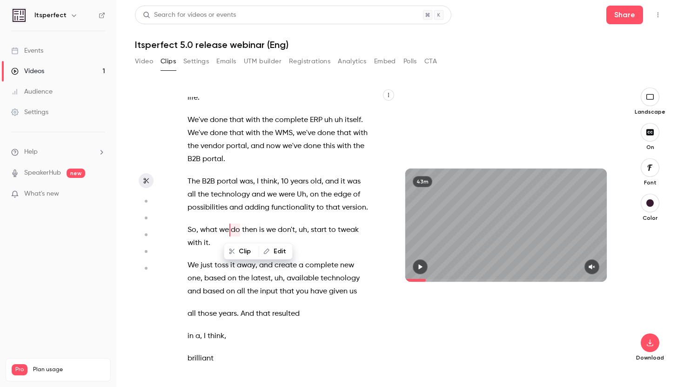
drag, startPoint x: 226, startPoint y: 249, endPoint x: 207, endPoint y: 246, distance: 19.8
click at [207, 246] on div "And we're live . So , good morning . Excuse me . Good morning , everyone . Welc…" at bounding box center [286, 225] width 220 height 275
click at [213, 246] on p "So , what we do then is we don't , uh , start to tweak with it ." at bounding box center [279, 236] width 183 height 26
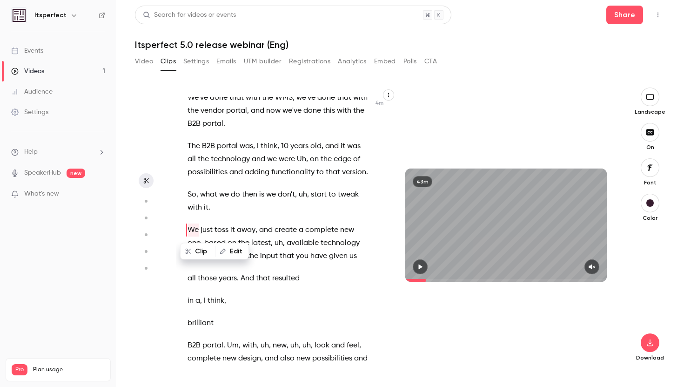
click at [216, 244] on div "Clip Edit" at bounding box center [214, 251] width 69 height 17
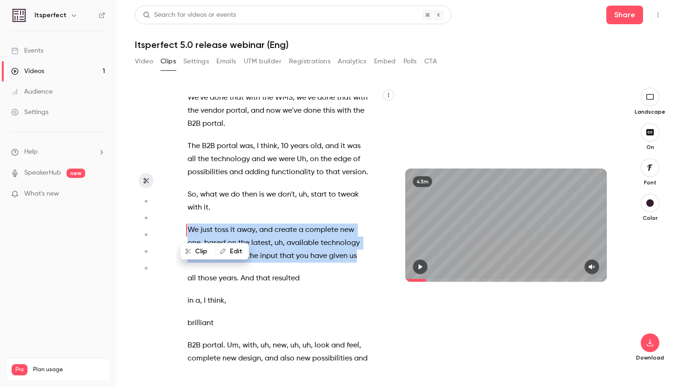
click at [362, 257] on p "We just toss it away , and create a complete new one , based on the latest , uh…" at bounding box center [279, 242] width 183 height 39
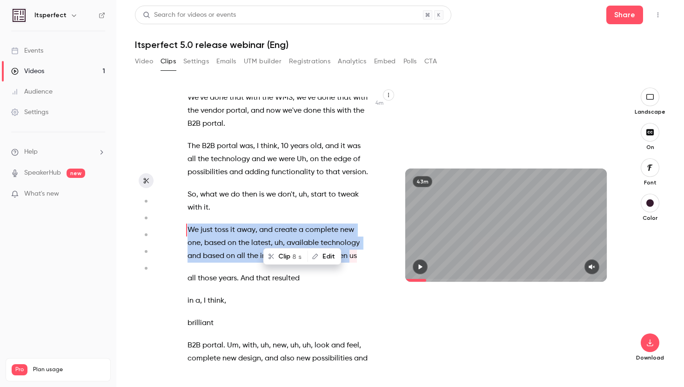
scroll to position [1546, 0]
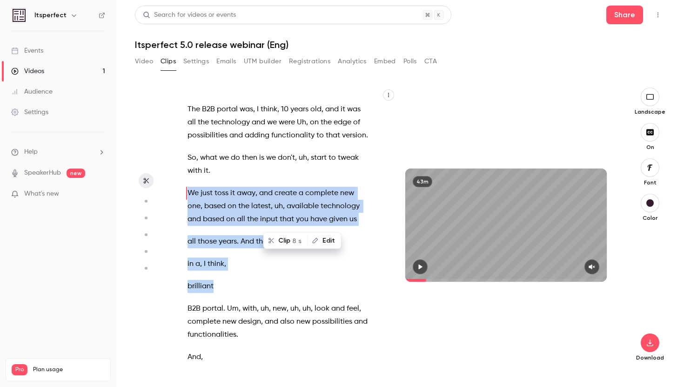
click at [188, 309] on span "B2B" at bounding box center [194, 308] width 13 height 13
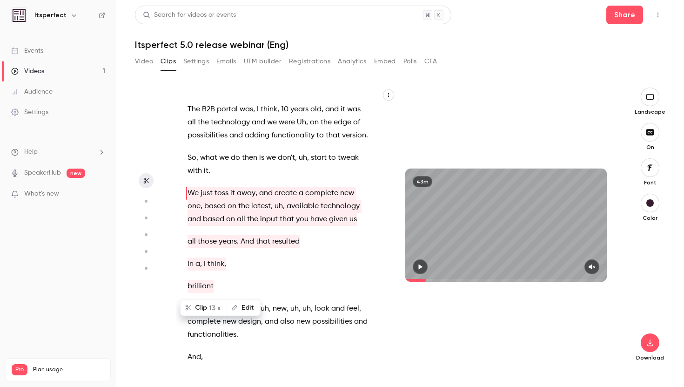
click at [194, 322] on span "complete" at bounding box center [204, 321] width 33 height 13
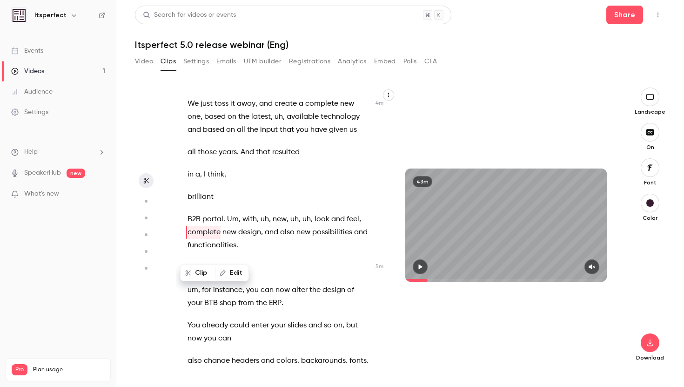
scroll to position [1638, 0]
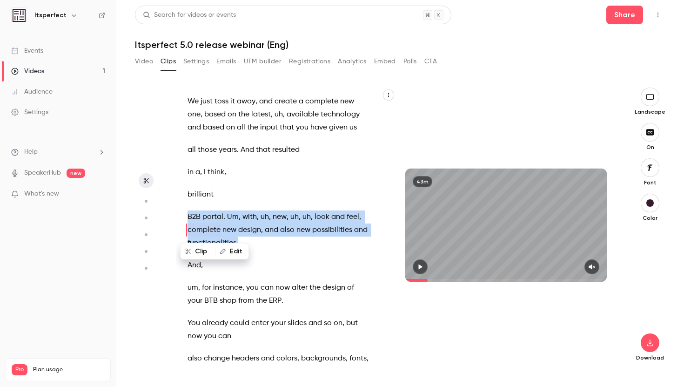
drag, startPoint x: 259, startPoint y: 248, endPoint x: 182, endPoint y: 212, distance: 84.8
click at [182, 212] on div "And we're live . So , good morning . Excuse me . Good morning , everyone . Welc…" at bounding box center [284, 230] width 216 height 266
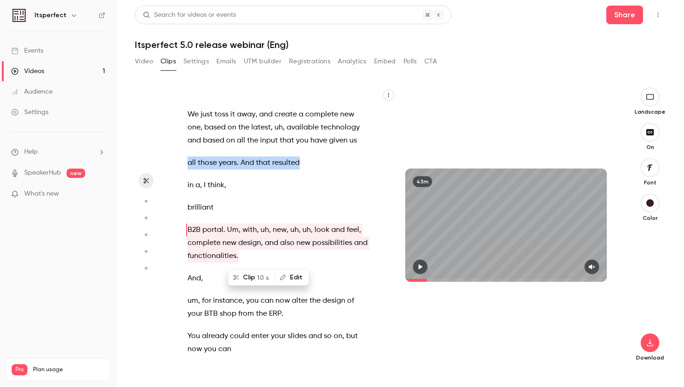
drag, startPoint x: 309, startPoint y: 161, endPoint x: 170, endPoint y: 158, distance: 138.3
click at [170, 158] on section "And we're live . So , good morning . Excuse me . Good morning , everyone . Welc…" at bounding box center [400, 237] width 531 height 299
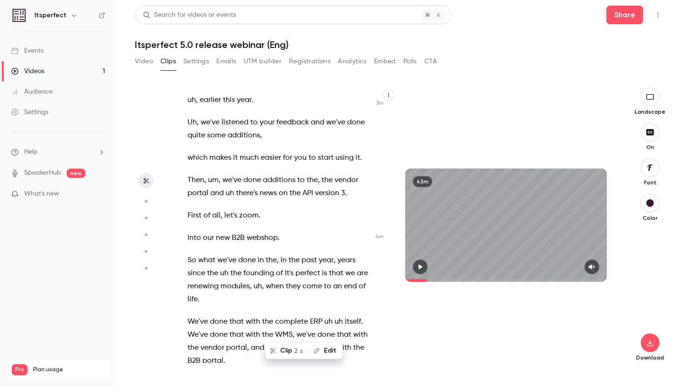
scroll to position [1270, 0]
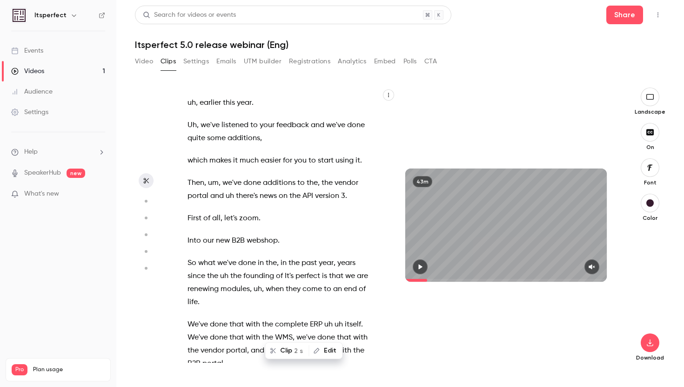
click at [190, 216] on span "First" at bounding box center [195, 218] width 14 height 13
type input "*****"
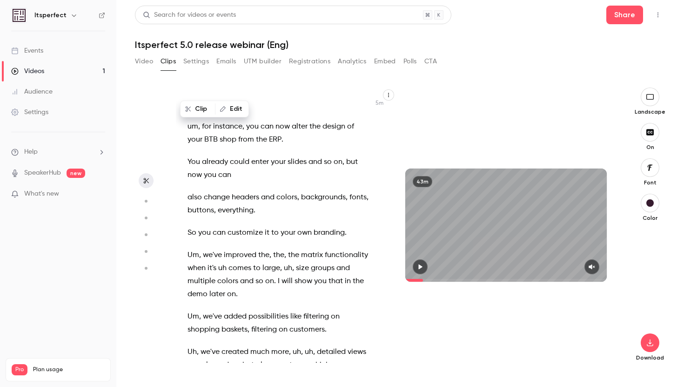
scroll to position [1846, 0]
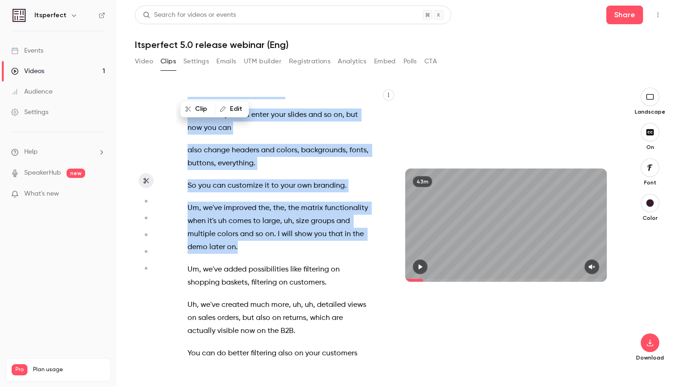
click at [250, 244] on p "Um , we've improved the , the , the matrix functionality when it's uh comes to …" at bounding box center [279, 228] width 183 height 52
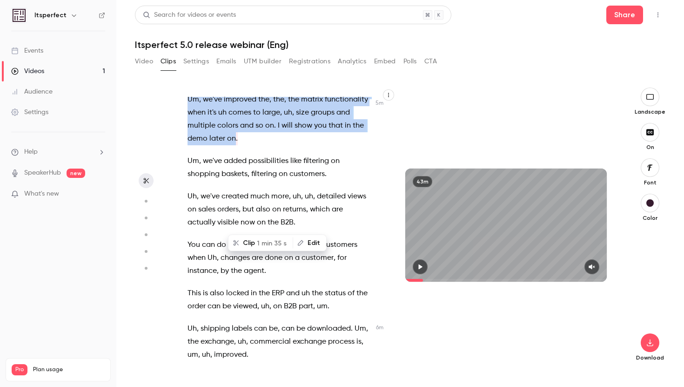
scroll to position [1973, 0]
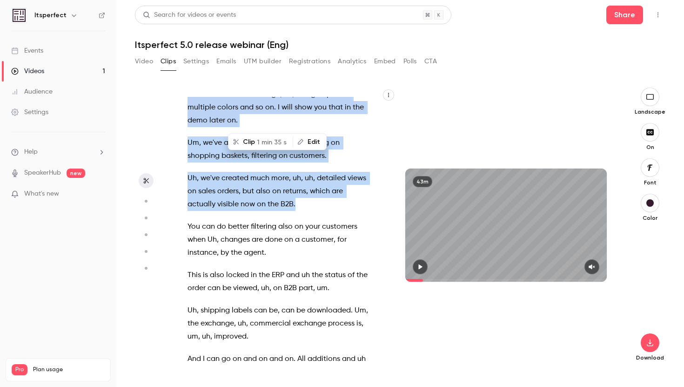
click at [320, 202] on p "Uh , we've created much more , uh , uh , detailed views on sales orders , but a…" at bounding box center [279, 191] width 183 height 39
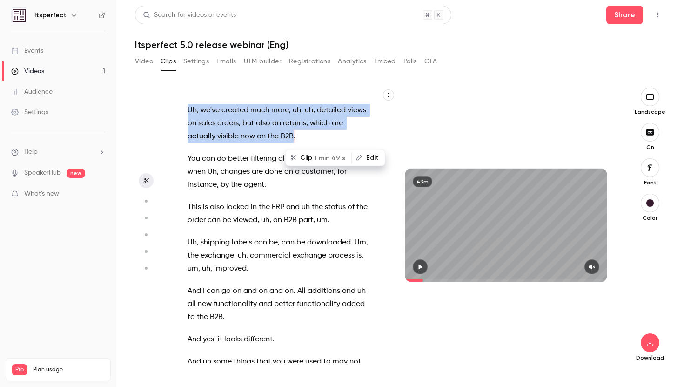
scroll to position [2045, 0]
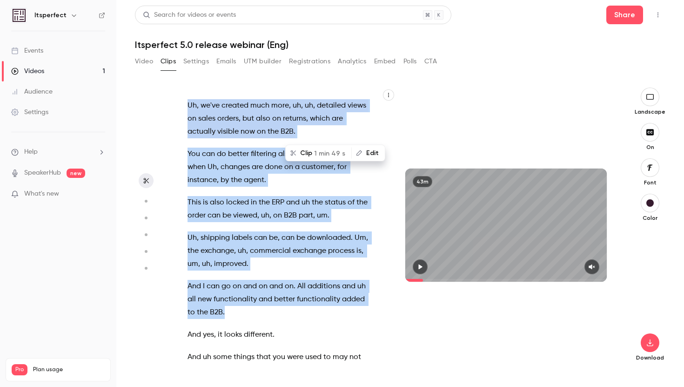
click at [281, 305] on p "And I can go on and on and on . All additions and uh all new functionality and …" at bounding box center [279, 299] width 183 height 39
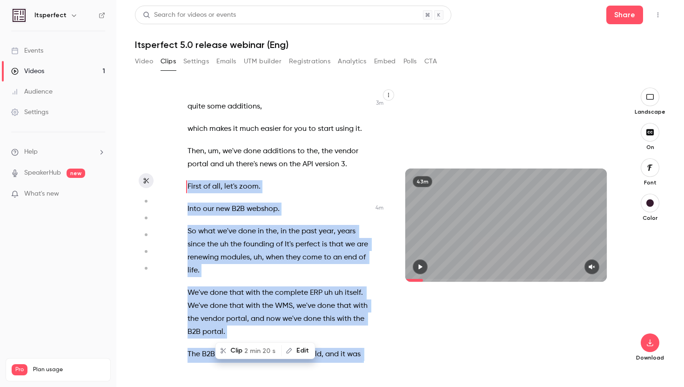
scroll to position [1378, 0]
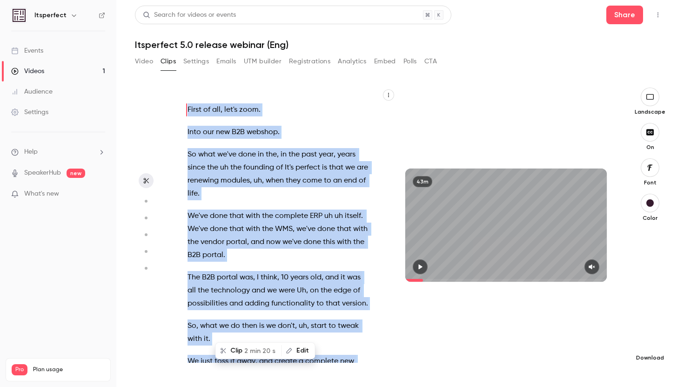
click at [652, 345] on icon "button" at bounding box center [650, 342] width 6 height 7
click at [546, 367] on span "Balance between quality and CPU time" at bounding box center [581, 368] width 107 height 9
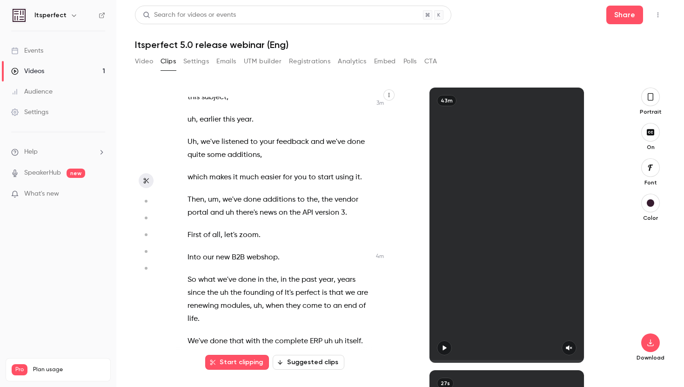
scroll to position [1262, 0]
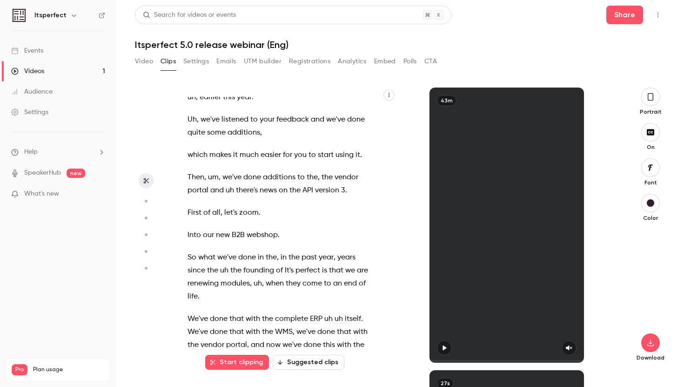
click at [188, 219] on span "First" at bounding box center [195, 212] width 14 height 13
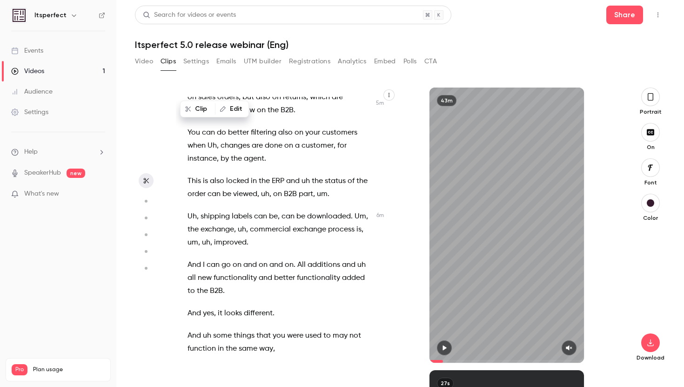
scroll to position [2059, 0]
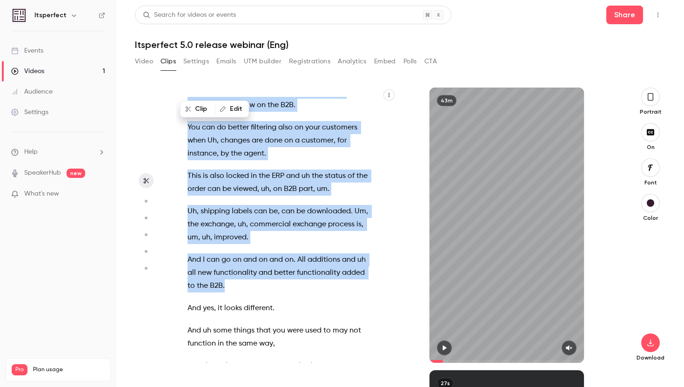
click at [257, 292] on p "And I can go on and on and on . All additions and uh all new functionality and …" at bounding box center [279, 272] width 183 height 39
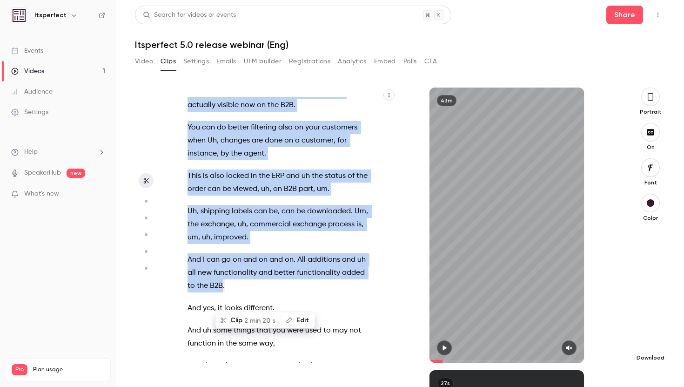
click at [656, 338] on button "button" at bounding box center [651, 342] width 19 height 19
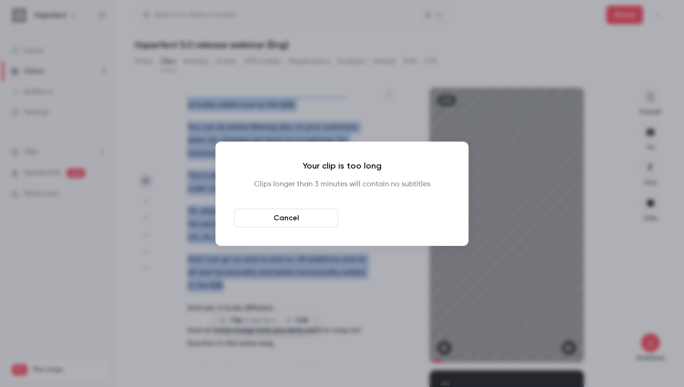
click at [388, 222] on button "Download anyway" at bounding box center [398, 218] width 104 height 19
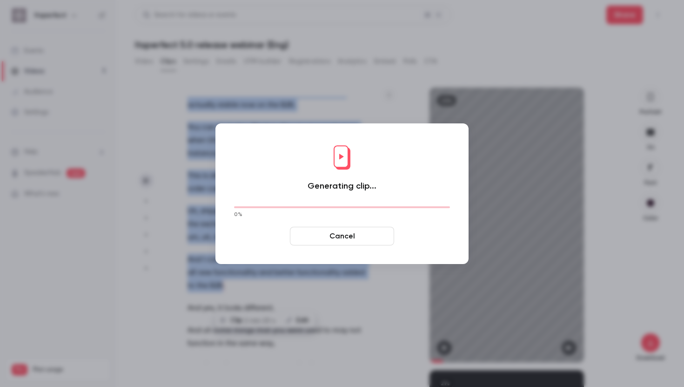
click at [347, 234] on button "Cancel" at bounding box center [342, 236] width 104 height 19
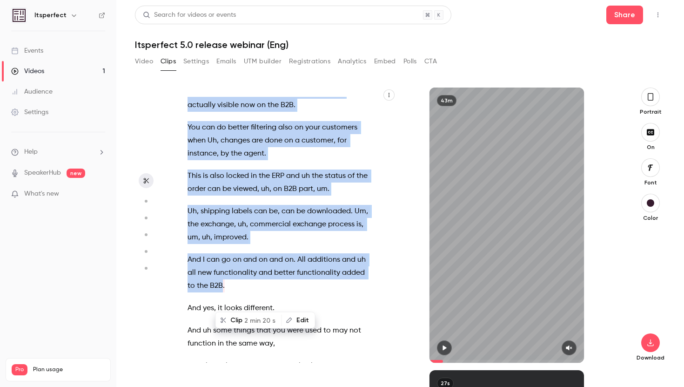
click at [388, 94] on icon "button" at bounding box center [389, 95] width 6 height 6
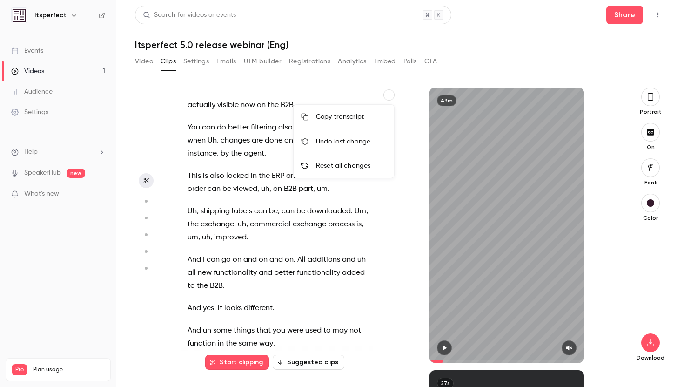
click at [388, 94] on div at bounding box center [342, 193] width 684 height 387
click at [227, 292] on p "And I can go on and on and on . All additions and uh all new functionality and …" at bounding box center [279, 272] width 183 height 39
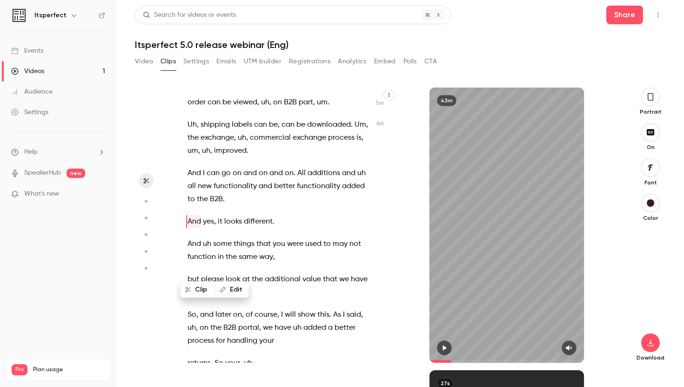
scroll to position [2150, 0]
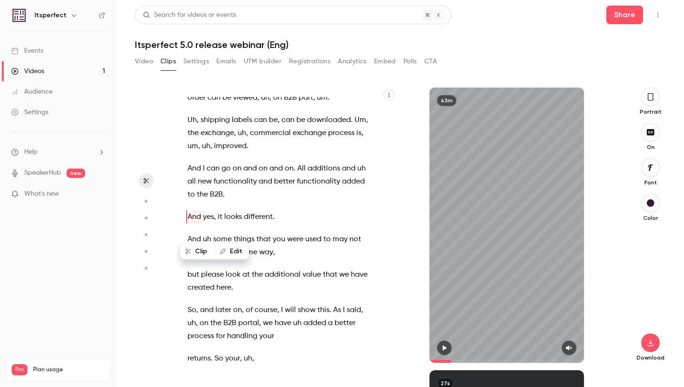
click at [265, 215] on div "And we're live . So , good morning . Excuse me . Good morning , everyone . Welc…" at bounding box center [284, 230] width 216 height 266
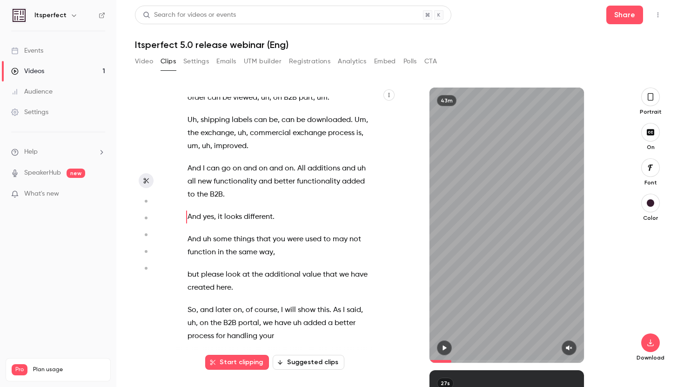
click at [248, 201] on p "And I can go on and on and on . All additions and uh all new functionality and …" at bounding box center [279, 181] width 183 height 39
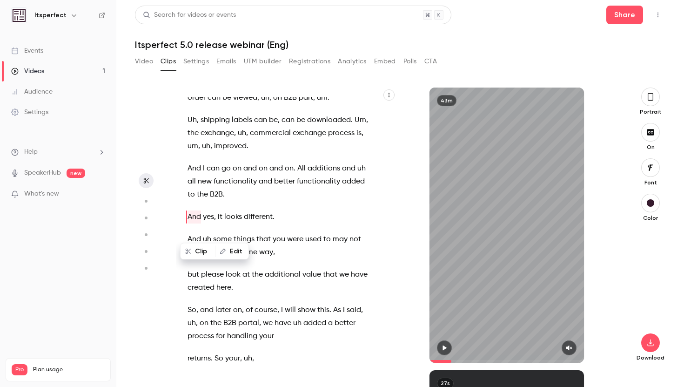
click at [223, 201] on span "." at bounding box center [224, 194] width 2 height 13
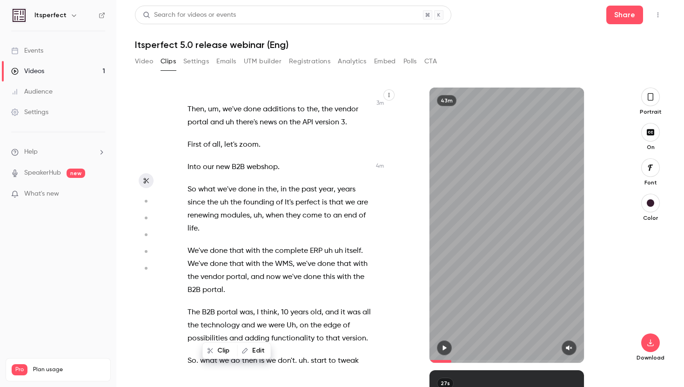
scroll to position [1284, 0]
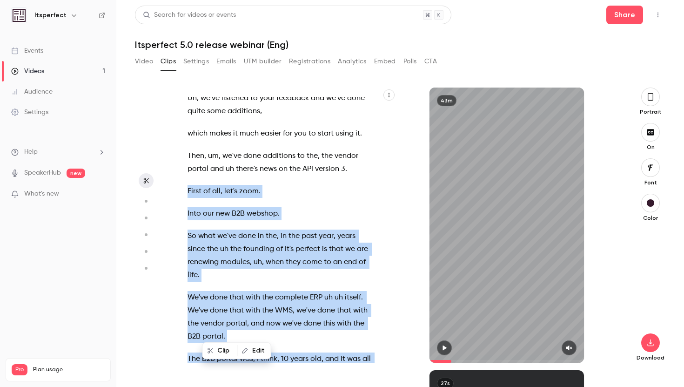
click at [189, 198] on span "First" at bounding box center [195, 191] width 14 height 13
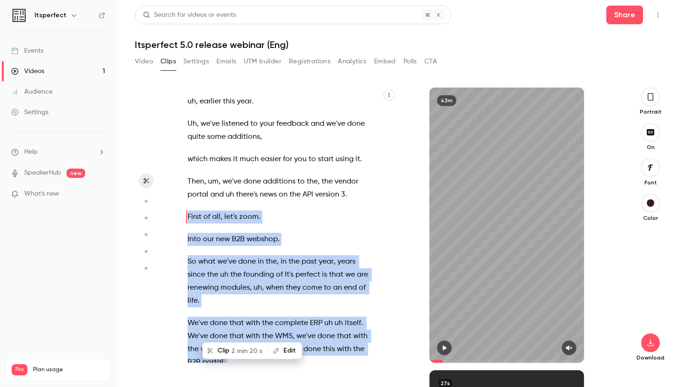
click at [239, 346] on span "2 min 20 s" at bounding box center [246, 351] width 31 height 10
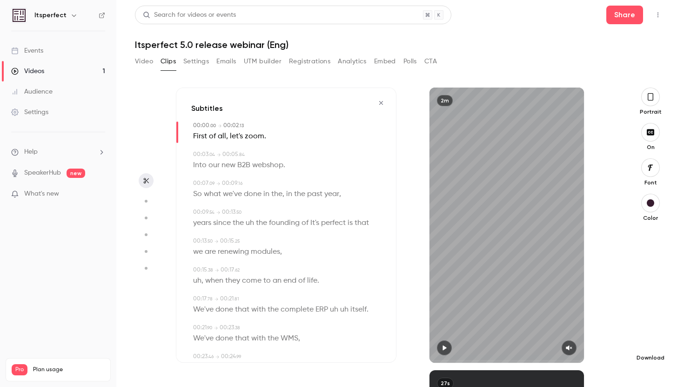
click at [644, 341] on button "button" at bounding box center [651, 342] width 19 height 19
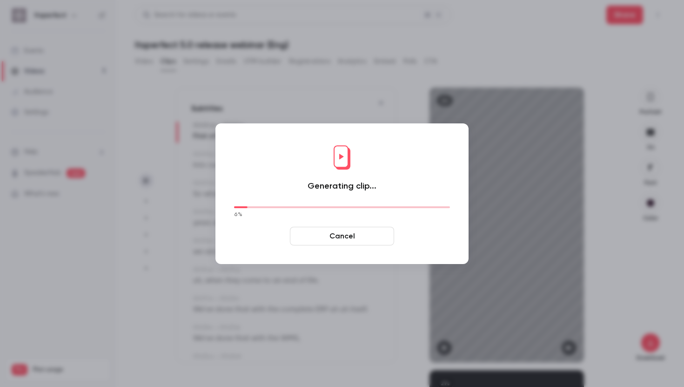
click at [350, 240] on button "Cancel" at bounding box center [342, 236] width 104 height 19
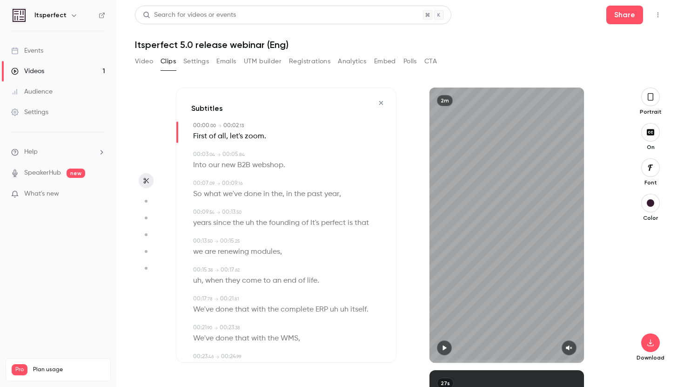
click at [655, 98] on button "button" at bounding box center [651, 97] width 19 height 19
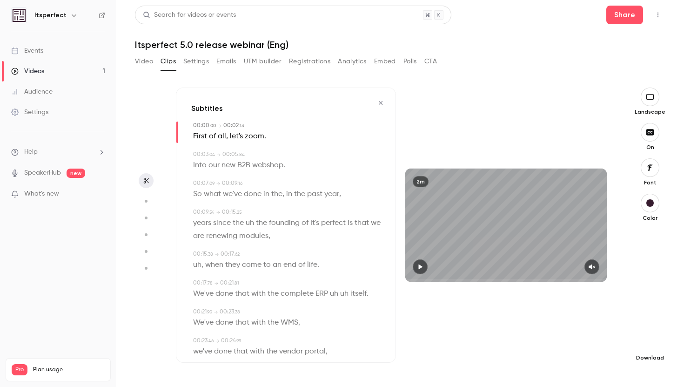
click at [648, 341] on icon "button" at bounding box center [650, 342] width 11 height 7
click at [577, 361] on span "Standard" at bounding box center [581, 359] width 107 height 10
click at [378, 104] on icon "button" at bounding box center [380, 103] width 7 height 7
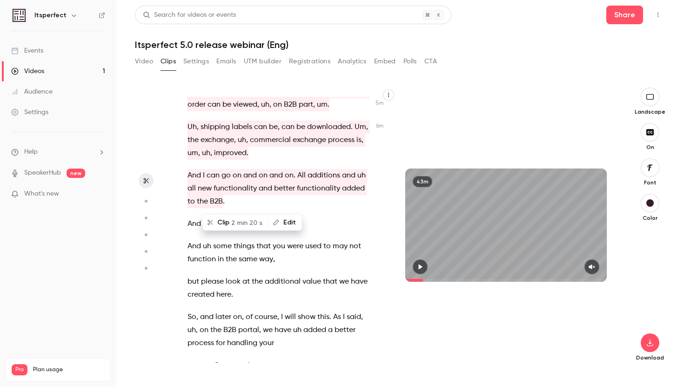
scroll to position [2157, 0]
click at [189, 224] on span "And" at bounding box center [195, 223] width 14 height 13
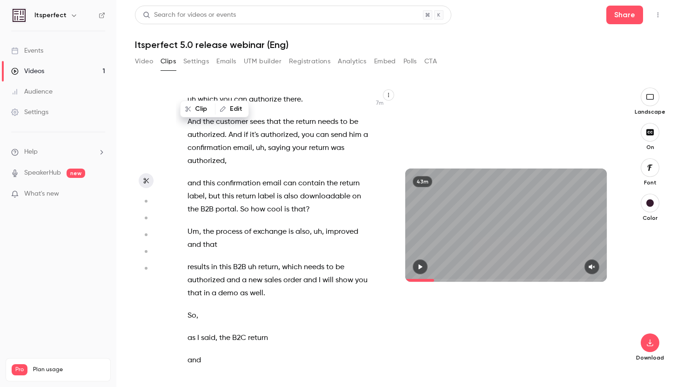
scroll to position [2798, 0]
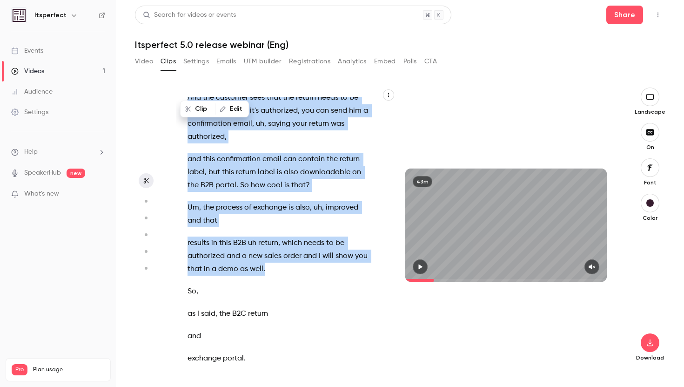
click at [290, 256] on p "results in this B2B uh return , which needs to be authorized and a new sales or…" at bounding box center [279, 256] width 183 height 39
click at [284, 282] on button "Clip 1 min 27 s" at bounding box center [288, 277] width 63 height 15
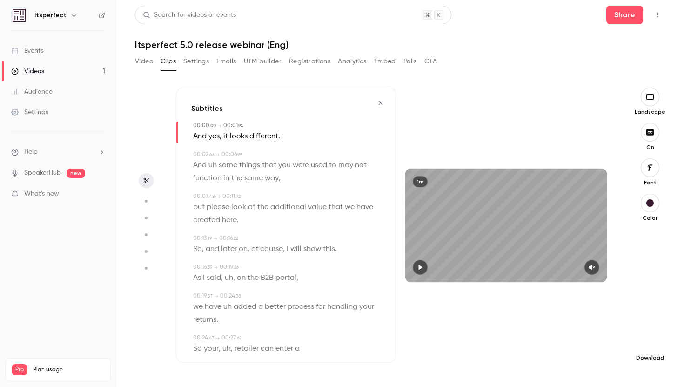
click at [650, 344] on icon "button" at bounding box center [650, 342] width 11 height 7
click at [587, 363] on span "Standard" at bounding box center [581, 359] width 107 height 10
click at [380, 105] on icon "button" at bounding box center [380, 103] width 7 height 7
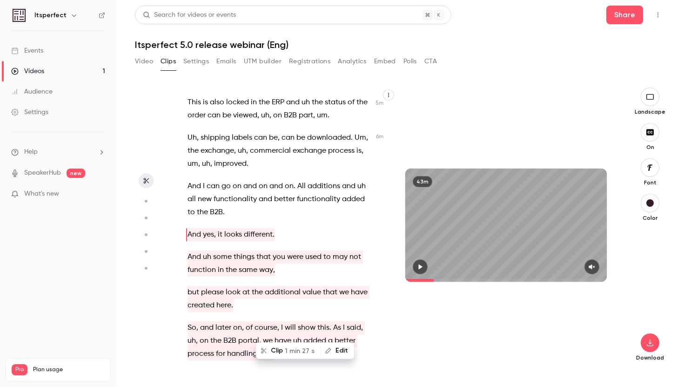
scroll to position [2150, 0]
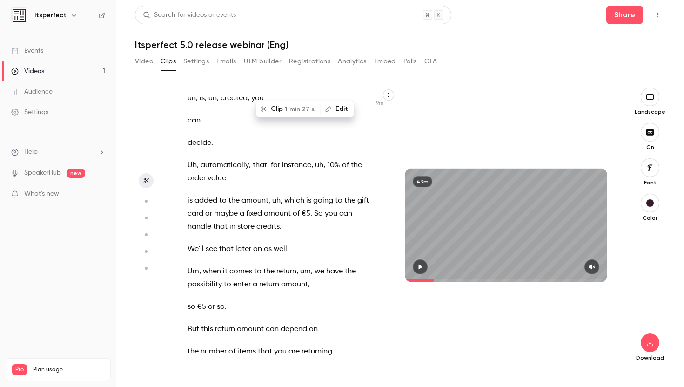
click at [247, 278] on span "enter" at bounding box center [242, 284] width 18 height 13
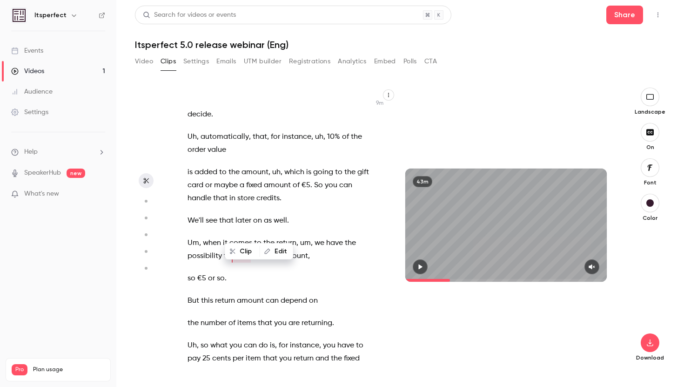
type input "*****"
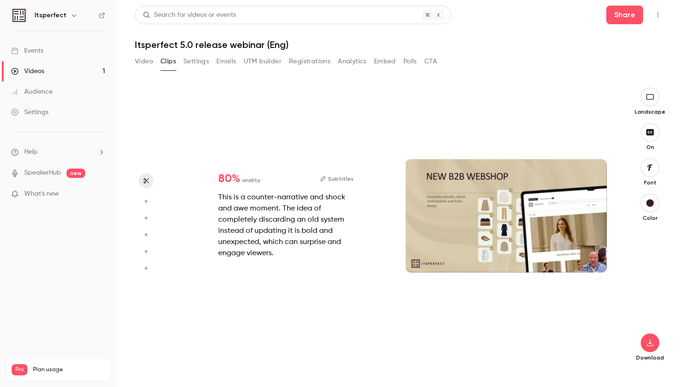
scroll to position [0, 0]
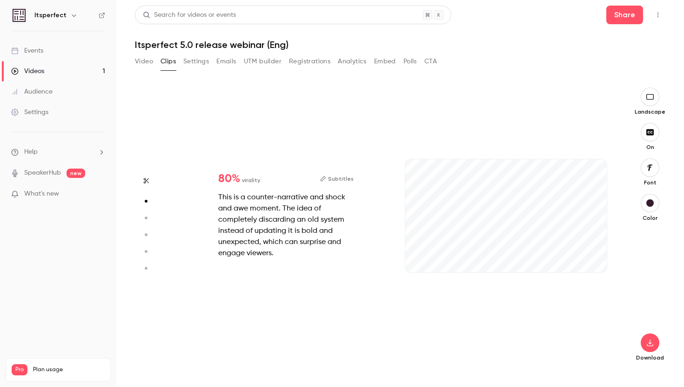
type input "***"
type input "*****"
type input "***"
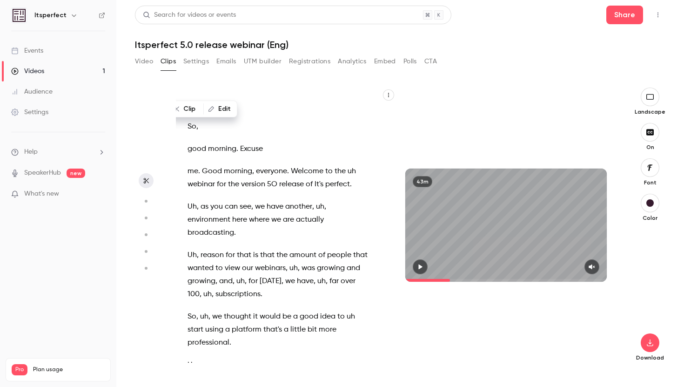
type input "*****"
type input "*"
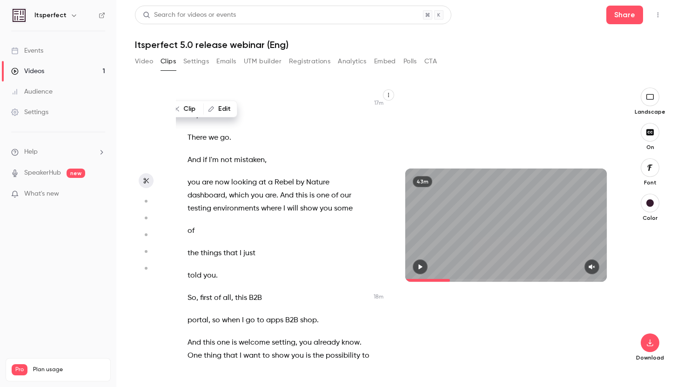
scroll to position [7928, 0]
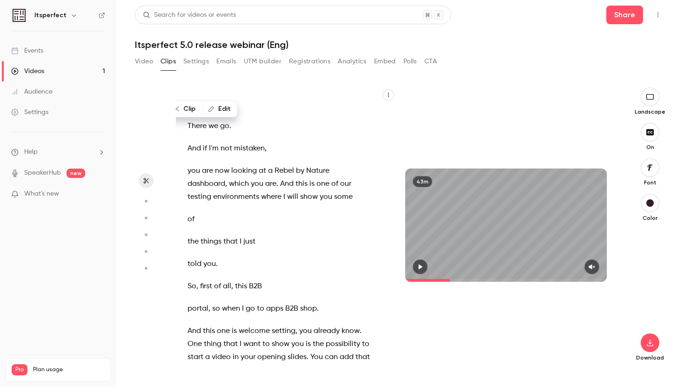
click at [188, 280] on span "So" at bounding box center [192, 286] width 9 height 13
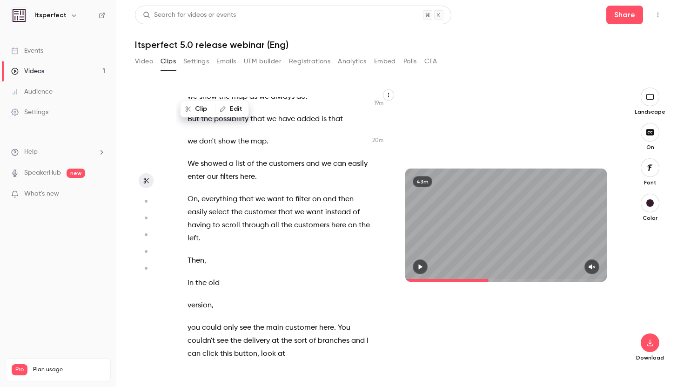
scroll to position [8795, 0]
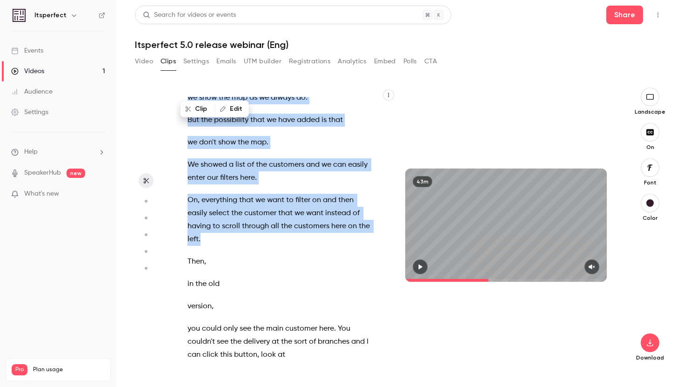
click at [212, 204] on p "On , everything that we want to filter on and then easily select the customer t…" at bounding box center [279, 220] width 183 height 52
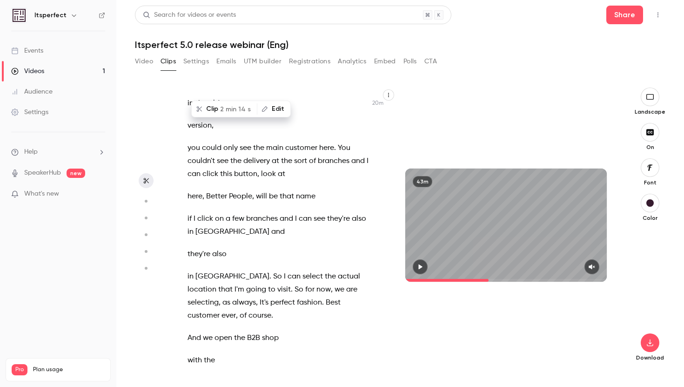
scroll to position [8976, 0]
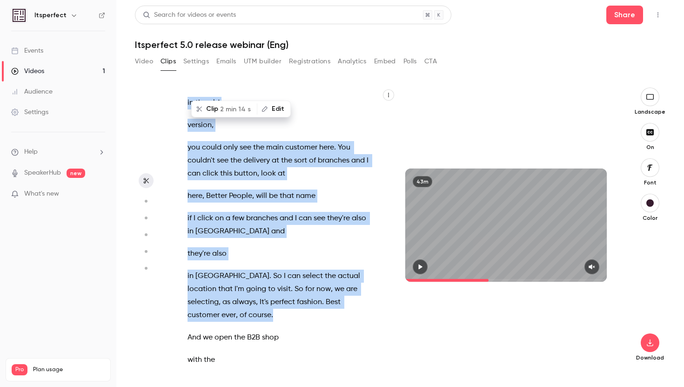
click at [371, 261] on div "And we're live . So , good morning . Excuse me . Good morning , everyone . Welc…" at bounding box center [284, 230] width 216 height 266
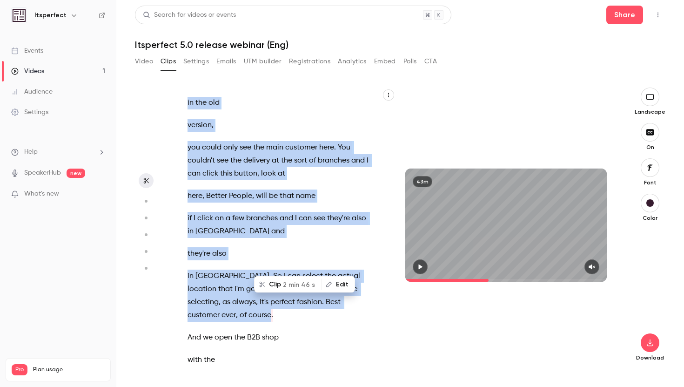
click at [298, 285] on span "2 min 46 s" at bounding box center [299, 284] width 32 height 10
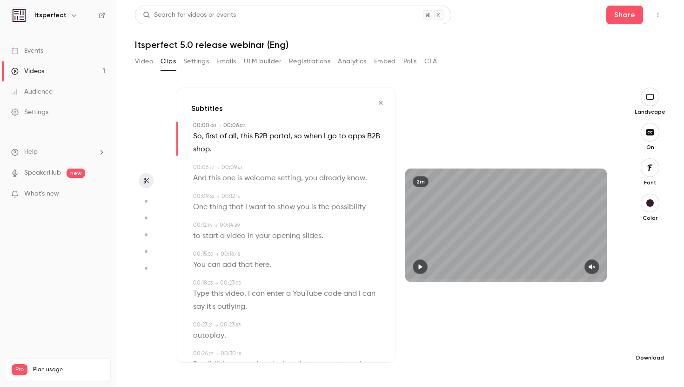
click at [646, 346] on icon "button" at bounding box center [650, 342] width 11 height 7
click at [560, 364] on span "Balance between quality and CPU time" at bounding box center [581, 368] width 107 height 9
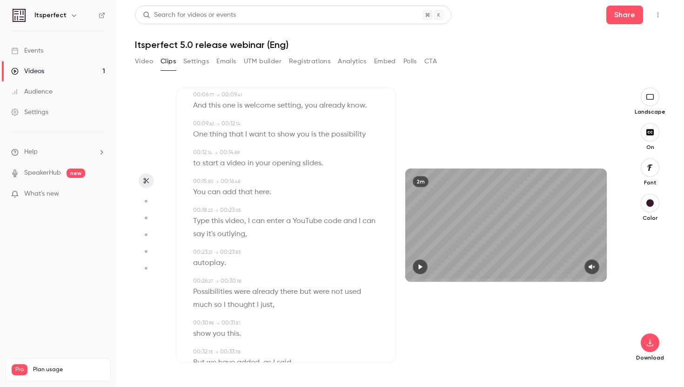
scroll to position [0, 0]
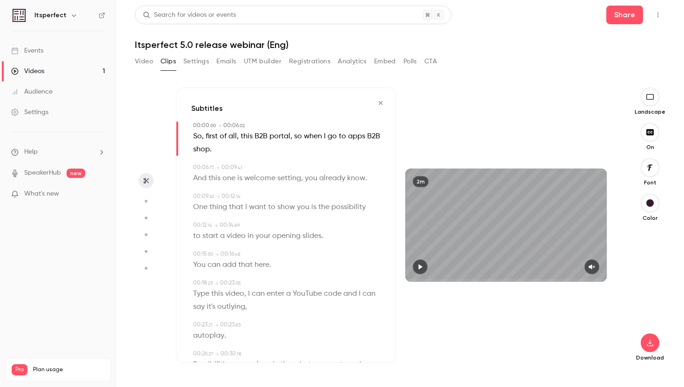
click at [379, 104] on icon "button" at bounding box center [380, 103] width 7 height 7
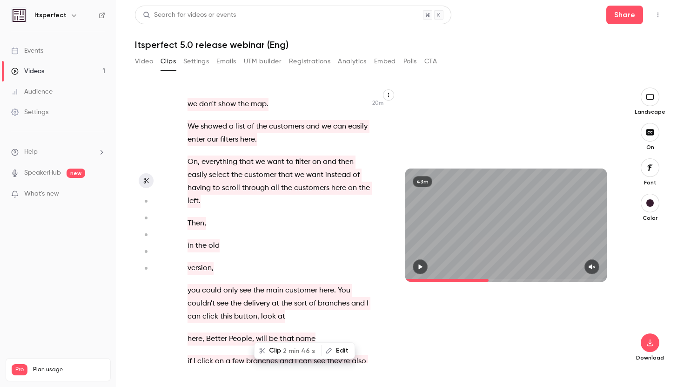
scroll to position [9074, 0]
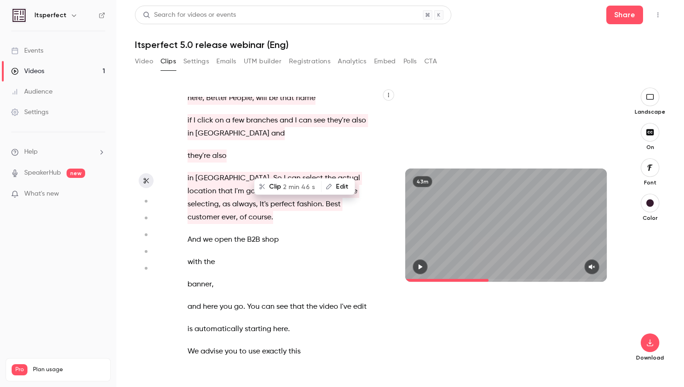
click at [189, 233] on span "And" at bounding box center [195, 239] width 14 height 13
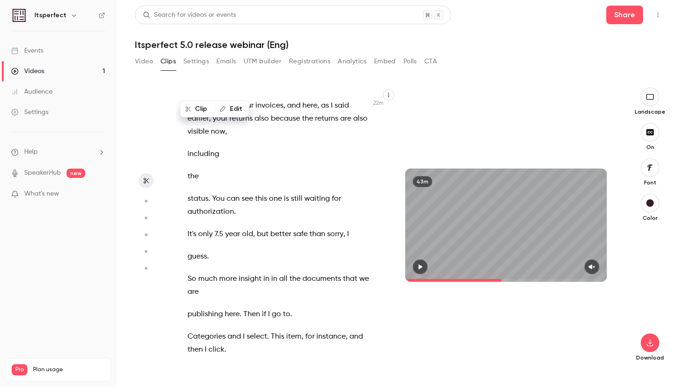
scroll to position [9757, 0]
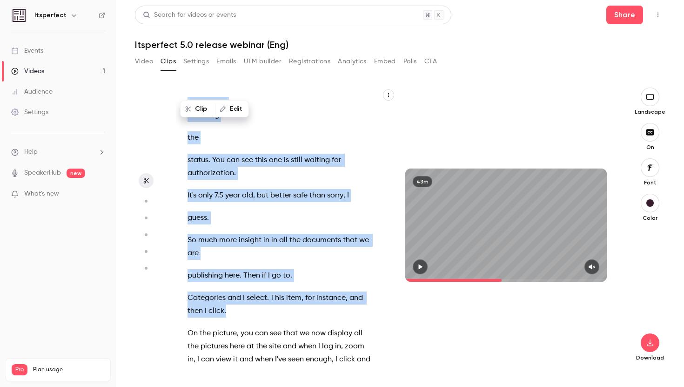
click at [241, 291] on p "Categories and I select . This item , for instance , and then I click ." at bounding box center [279, 304] width 183 height 26
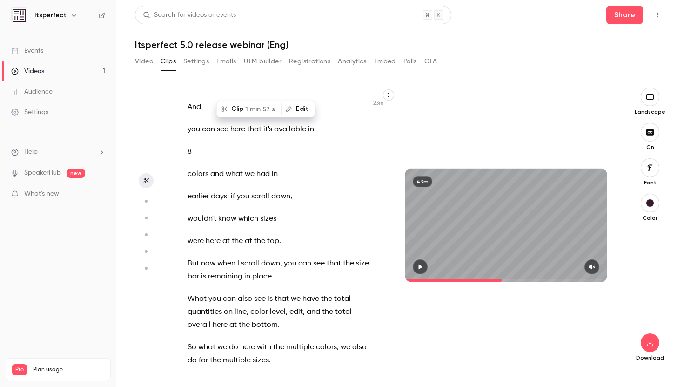
scroll to position [10119, 0]
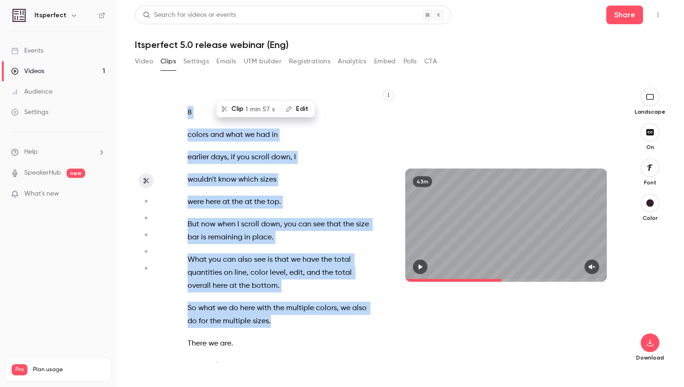
click at [280, 302] on p "So what we do here with the multiple colors , we also do for the multiple sizes…" at bounding box center [279, 315] width 183 height 26
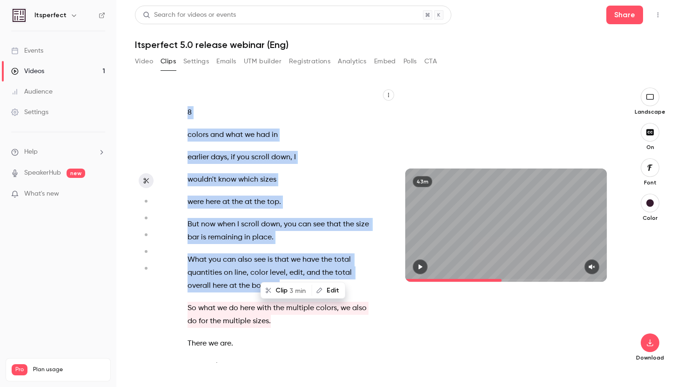
click at [284, 253] on p "What you can also see is that we have the total quantities on line , color leve…" at bounding box center [279, 272] width 183 height 39
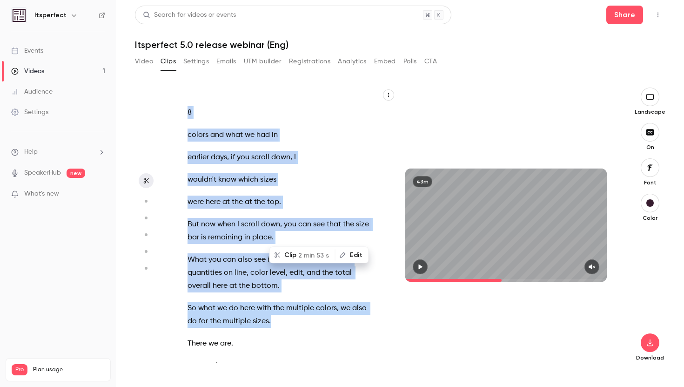
click at [275, 302] on p "So what we do here with the multiple colors , we also do for the multiple sizes…" at bounding box center [279, 315] width 183 height 26
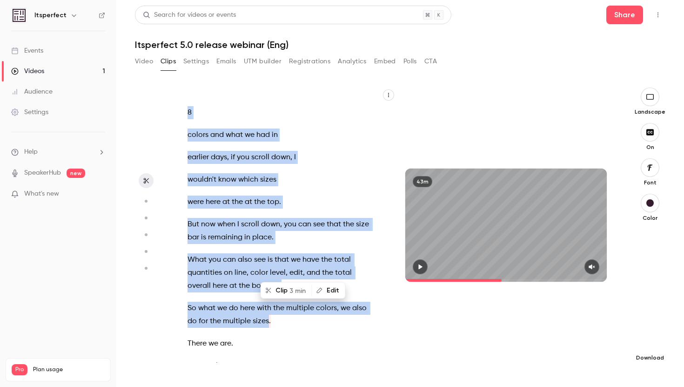
click at [647, 343] on icon "button" at bounding box center [650, 342] width 11 height 7
click at [583, 364] on span "Balance between quality and CPU time" at bounding box center [581, 368] width 107 height 9
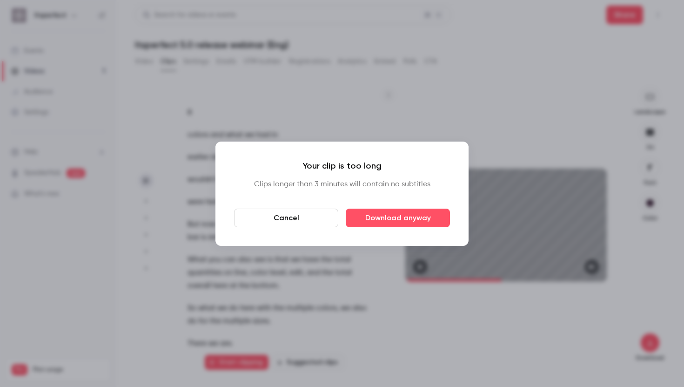
click at [302, 220] on button "Cancel" at bounding box center [286, 218] width 104 height 19
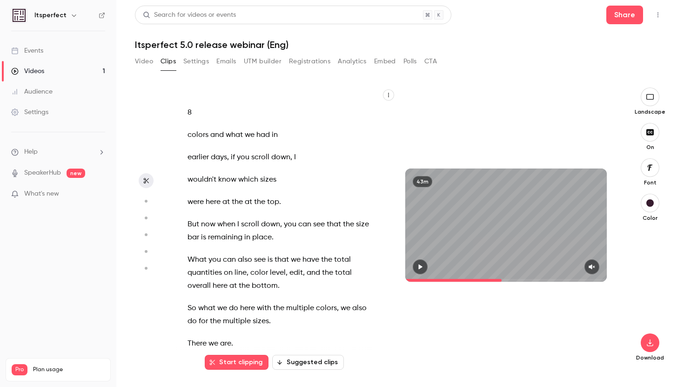
click at [288, 253] on p "What you can also see is that we have the total quantities on line , color leve…" at bounding box center [279, 272] width 183 height 39
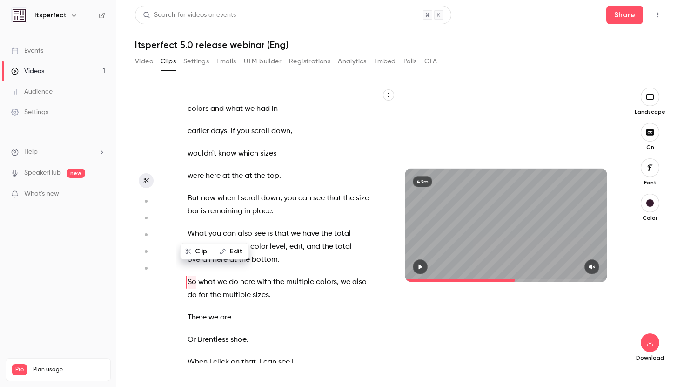
click at [284, 227] on p "What you can also see is that we have the total quantities on line , color leve…" at bounding box center [279, 246] width 183 height 39
click at [278, 253] on span "." at bounding box center [279, 259] width 2 height 13
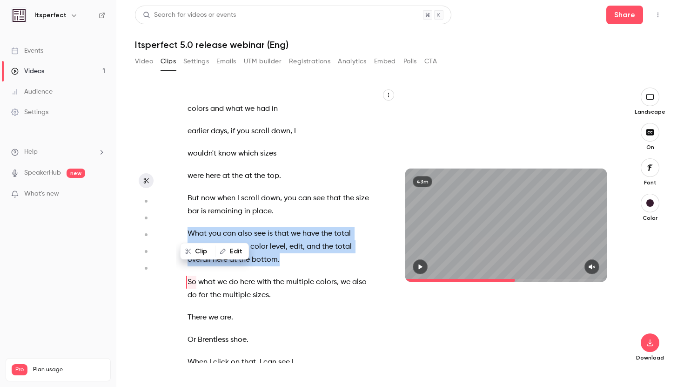
drag, startPoint x: 281, startPoint y: 205, endPoint x: 204, endPoint y: 169, distance: 85.0
click at [204, 169] on div "And we're live . So , good morning . Excuse me . Good morning , everyone . Welc…" at bounding box center [284, 230] width 216 height 266
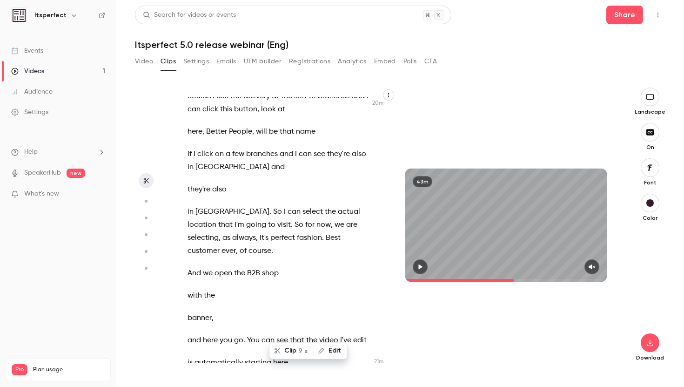
scroll to position [9035, 0]
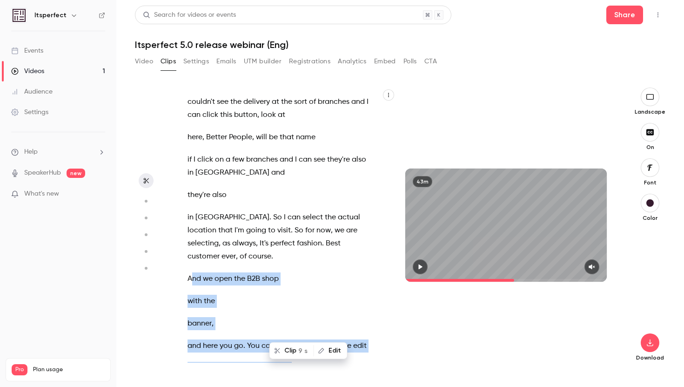
click at [190, 272] on span "And" at bounding box center [195, 278] width 14 height 13
type input "******"
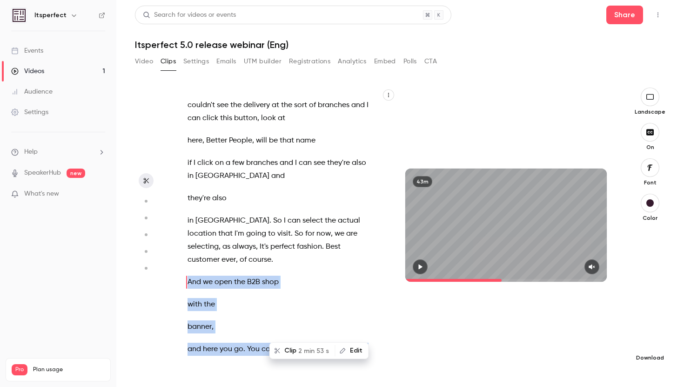
click at [650, 346] on icon "button" at bounding box center [650, 342] width 11 height 7
click at [541, 366] on span "Balance between quality and CPU time" at bounding box center [581, 368] width 107 height 9
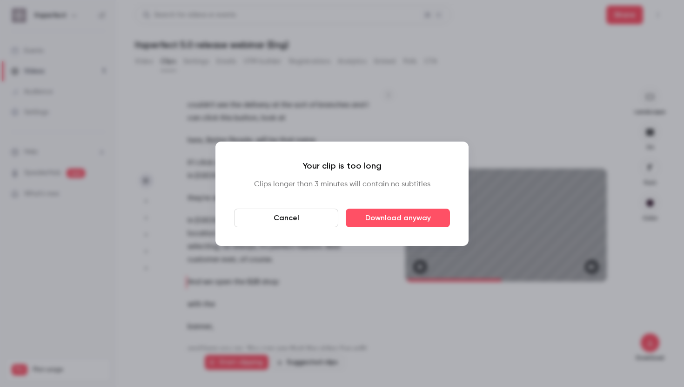
click at [302, 216] on button "Cancel" at bounding box center [286, 218] width 104 height 19
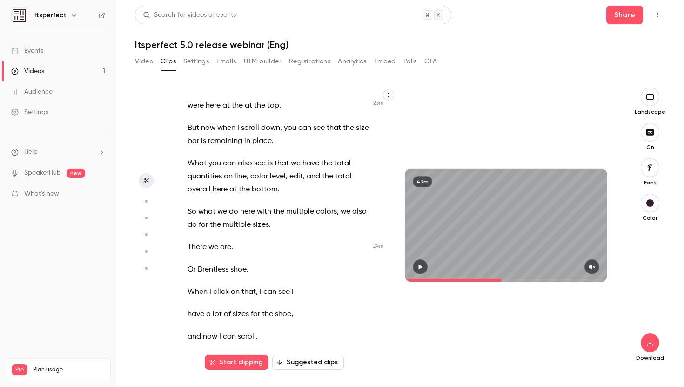
scroll to position [10215, 0]
click at [244, 241] on p "There we are ." at bounding box center [279, 247] width 183 height 13
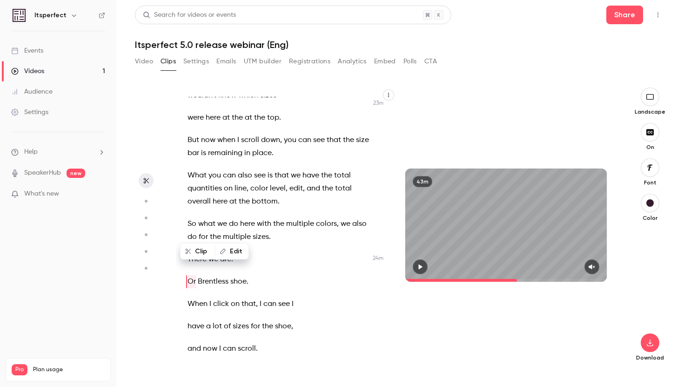
scroll to position [10203, 0]
click at [243, 253] on p "There we are ." at bounding box center [279, 259] width 183 height 13
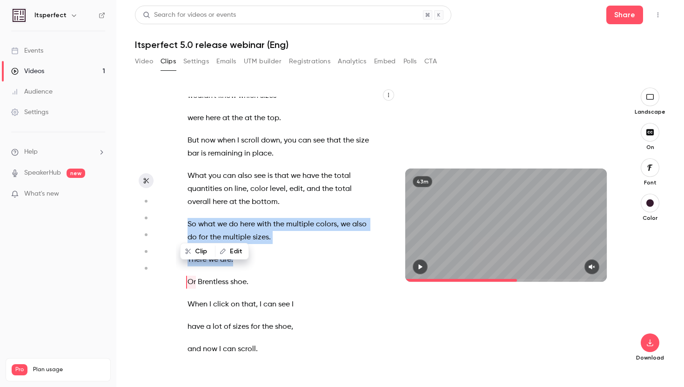
drag, startPoint x: 233, startPoint y: 208, endPoint x: 177, endPoint y: 161, distance: 73.0
click at [177, 161] on div "And we're live . So , good morning . Excuse me . Good morning , everyone . Welc…" at bounding box center [284, 230] width 216 height 266
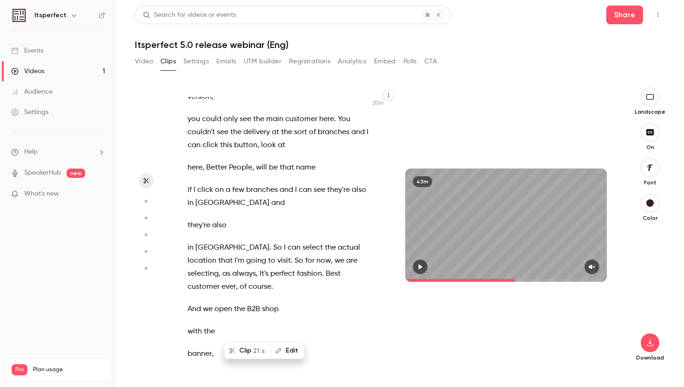
scroll to position [9004, 0]
click at [189, 303] on span "And" at bounding box center [195, 309] width 14 height 13
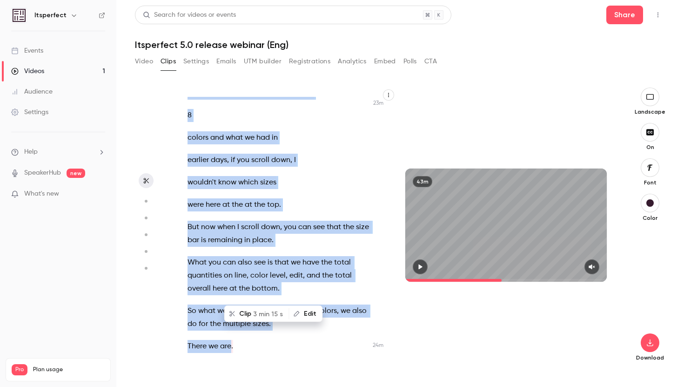
scroll to position [10118, 0]
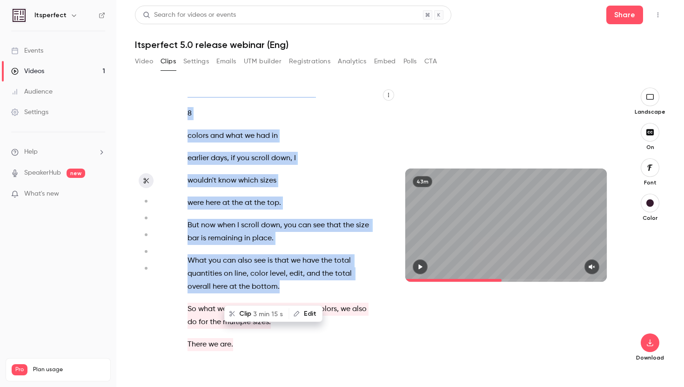
click at [279, 254] on p "What you can also see is that we have the total quantities on line , color leve…" at bounding box center [279, 273] width 183 height 39
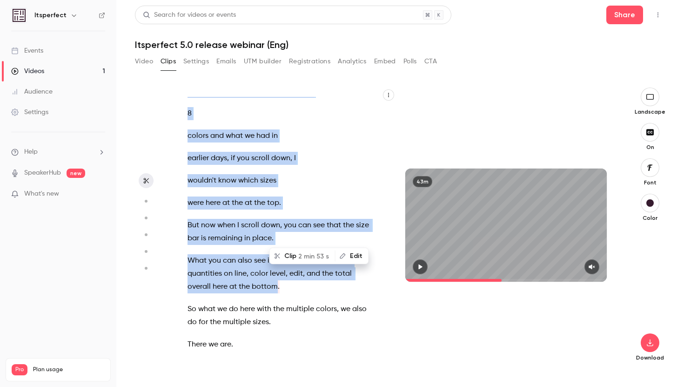
click at [286, 255] on button "Clip 2 min 53 s" at bounding box center [303, 256] width 64 height 15
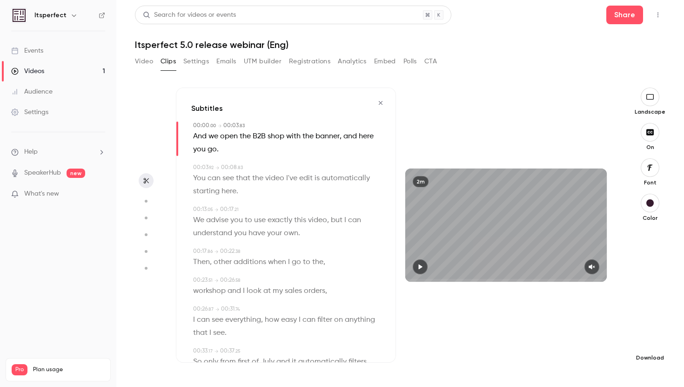
click at [650, 343] on icon "button" at bounding box center [650, 342] width 6 height 7
click at [578, 360] on span "Standard" at bounding box center [581, 359] width 107 height 10
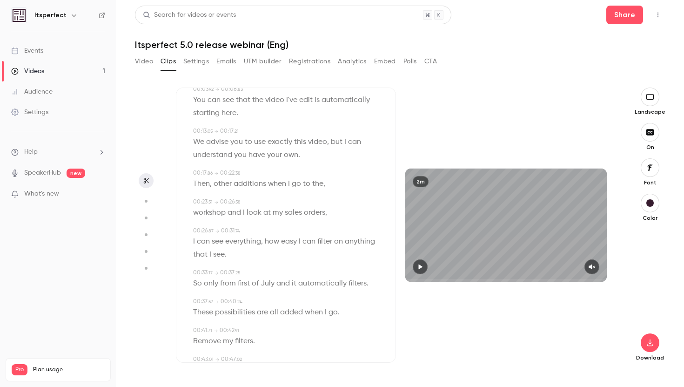
scroll to position [0, 0]
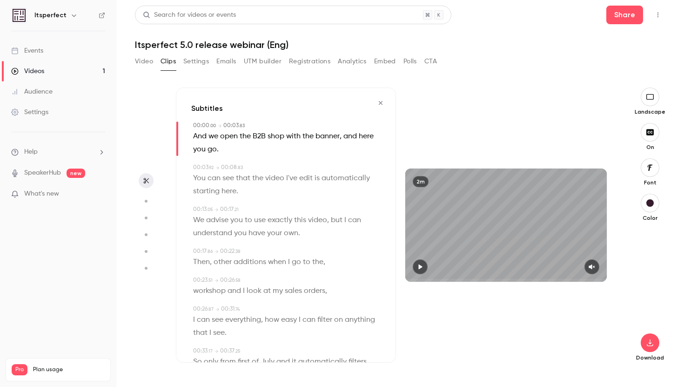
click at [381, 97] on button "button" at bounding box center [380, 102] width 15 height 15
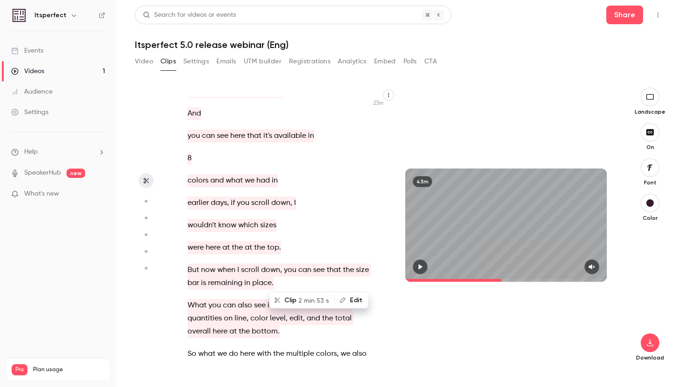
scroll to position [10206, 0]
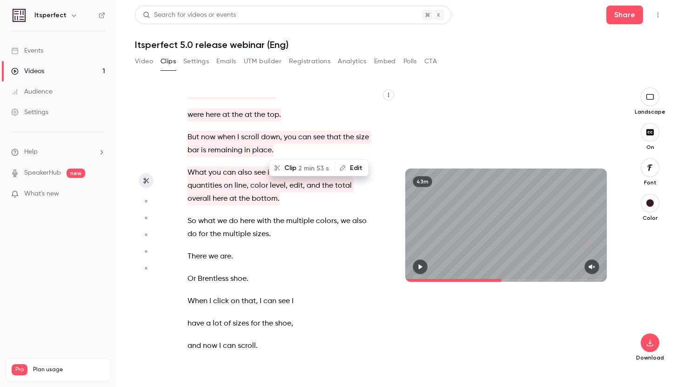
click at [189, 215] on span "So" at bounding box center [192, 221] width 9 height 13
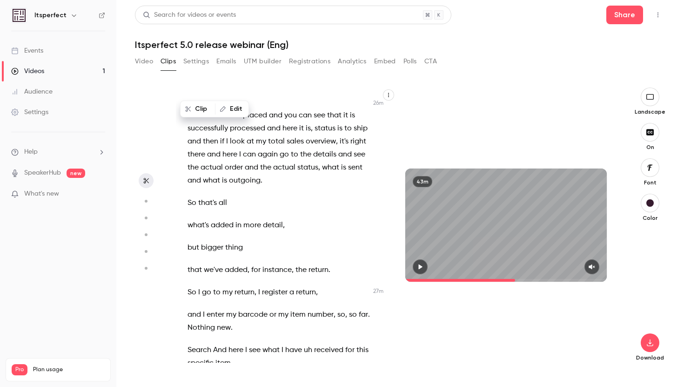
scroll to position [11100, 0]
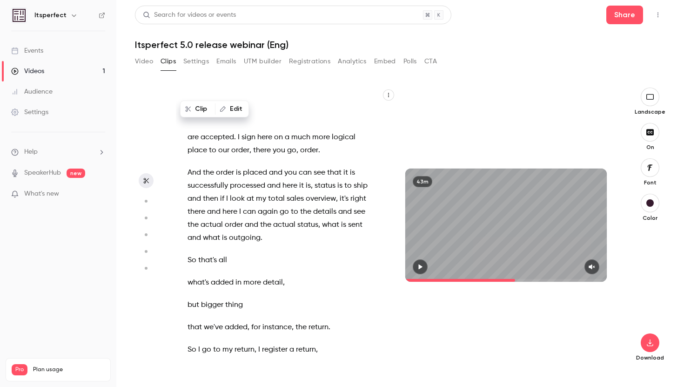
click at [271, 184] on p "And the order is placed and you can see that it is successfully processed and h…" at bounding box center [279, 205] width 183 height 78
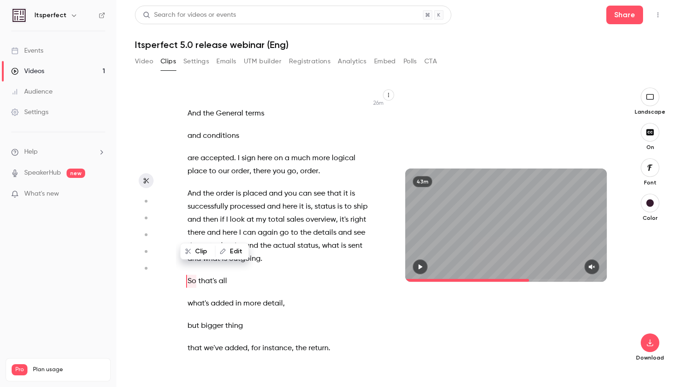
scroll to position [11078, 0]
click at [267, 207] on p "And the order is placed and you can see that it is successfully processed and h…" at bounding box center [279, 227] width 183 height 78
click at [262, 253] on span "." at bounding box center [262, 259] width 2 height 13
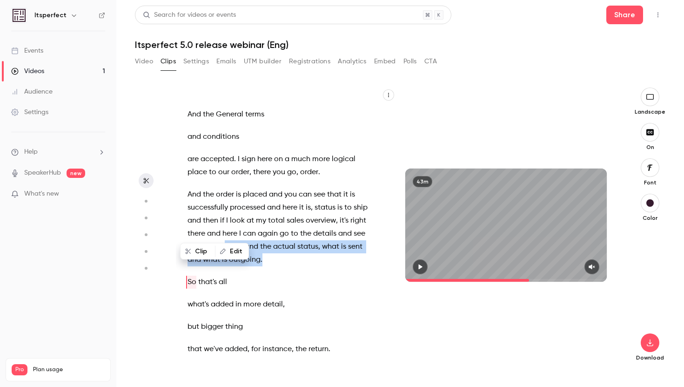
drag, startPoint x: 262, startPoint y: 208, endPoint x: 224, endPoint y: 194, distance: 40.2
click at [224, 194] on p "And the order is placed and you can see that it is successfully processed and h…" at bounding box center [279, 227] width 183 height 78
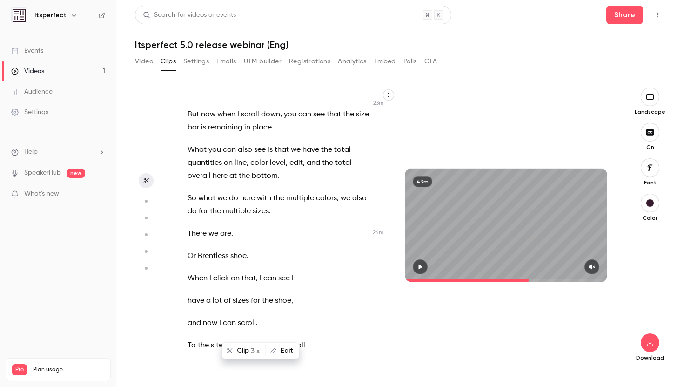
scroll to position [10188, 0]
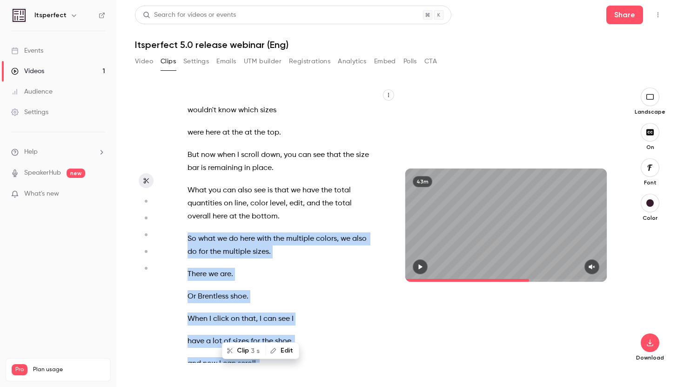
click at [188, 232] on span "So" at bounding box center [192, 238] width 9 height 13
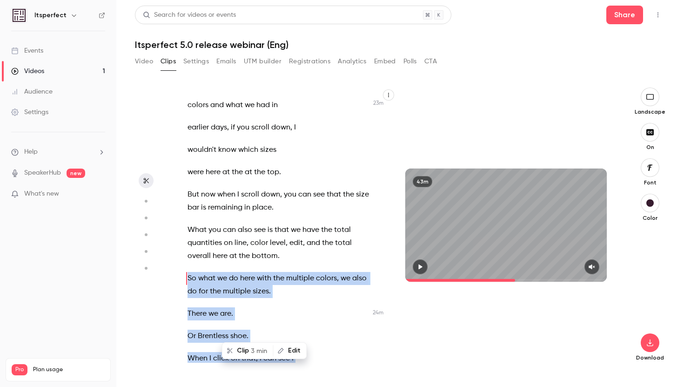
scroll to position [10145, 0]
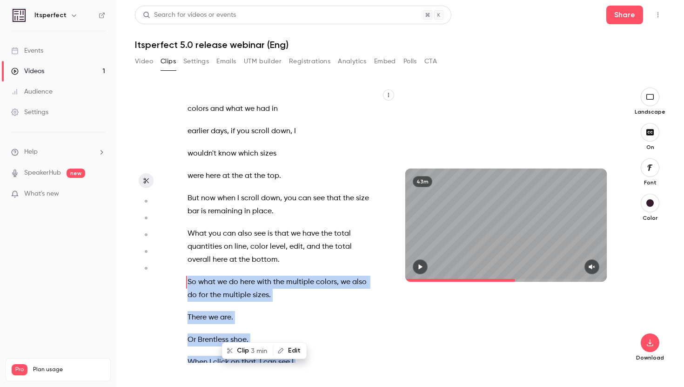
click at [246, 350] on button "Clip 3 min" at bounding box center [248, 350] width 50 height 15
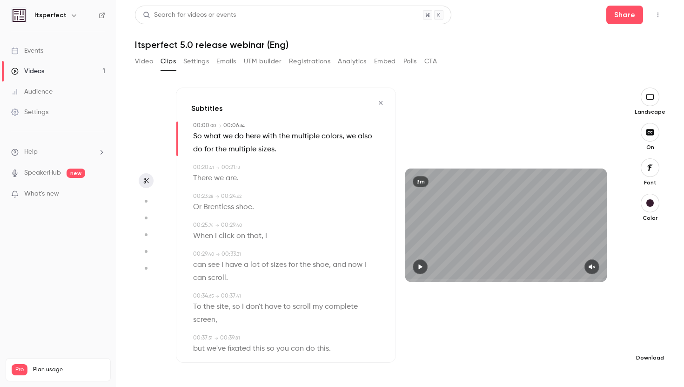
click at [659, 340] on button "button" at bounding box center [650, 342] width 19 height 19
click at [592, 367] on span "Balance between quality and CPU time" at bounding box center [581, 368] width 107 height 9
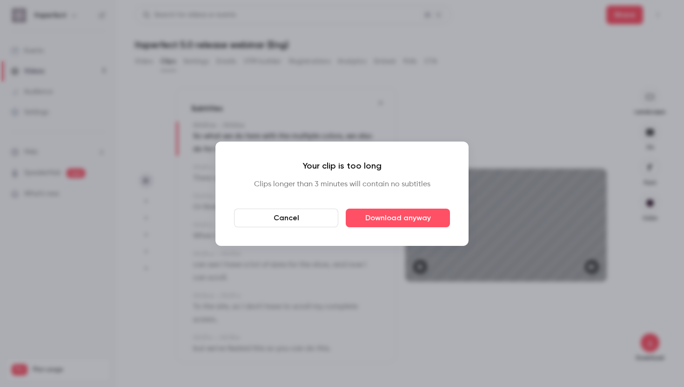
click at [288, 215] on button "Cancel" at bounding box center [286, 218] width 104 height 19
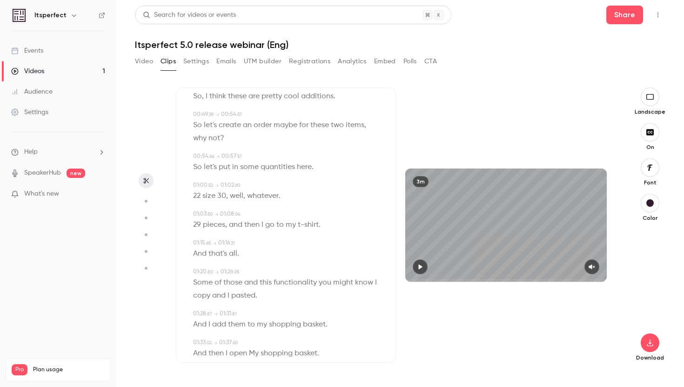
scroll to position [0, 0]
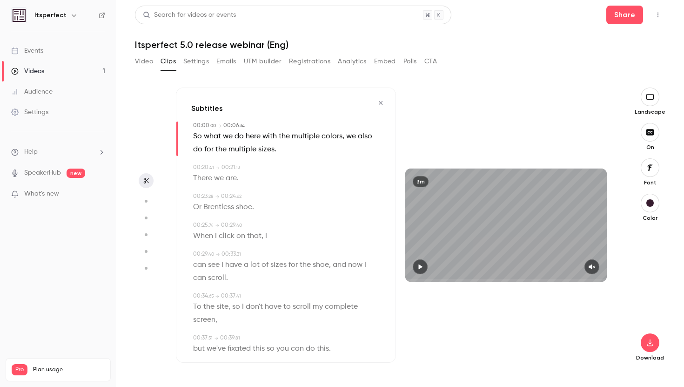
click at [379, 103] on icon "button" at bounding box center [380, 103] width 7 height 7
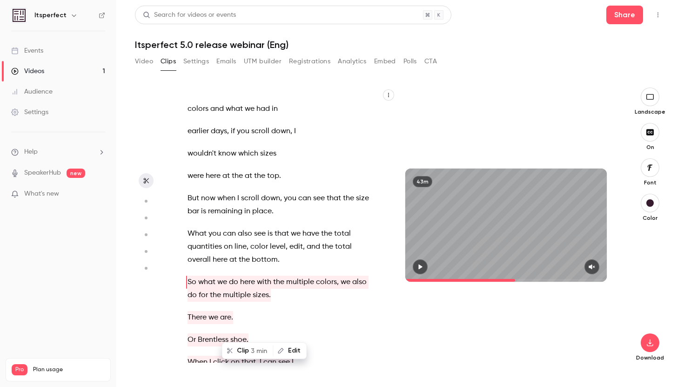
scroll to position [10233, 0]
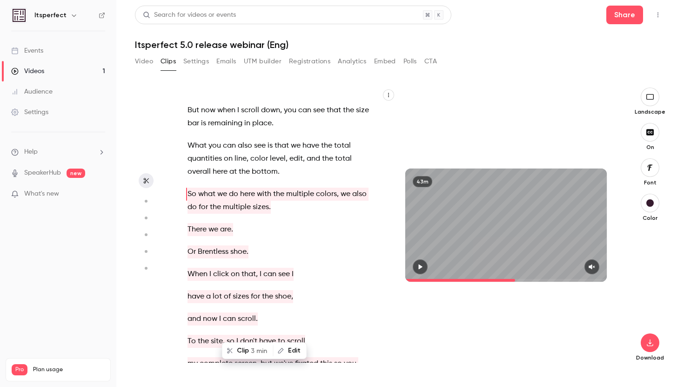
click at [187, 140] on div "And we're live . So , good morning . Excuse me . Good morning , everyone . Welc…" at bounding box center [284, 230] width 216 height 266
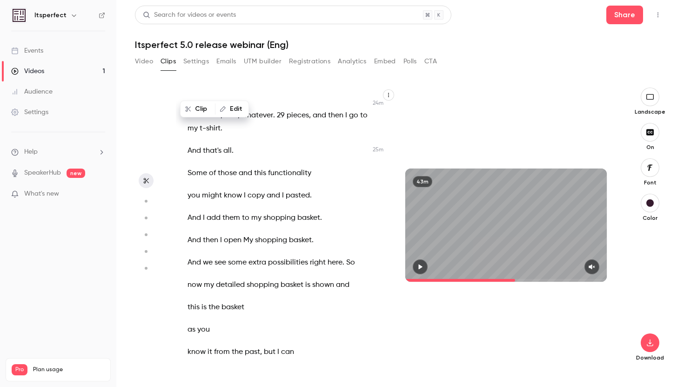
scroll to position [10619, 0]
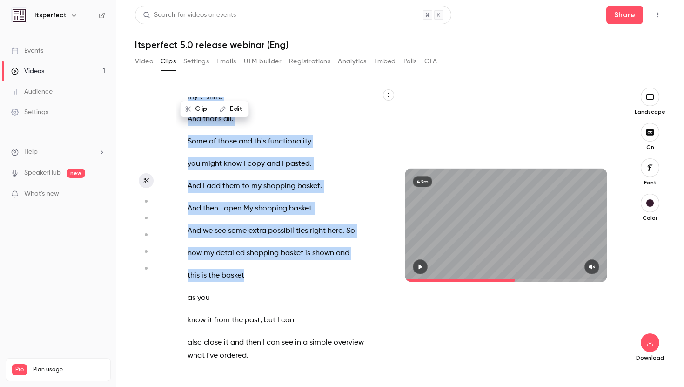
click at [267, 269] on p "this is the basket" at bounding box center [279, 275] width 183 height 13
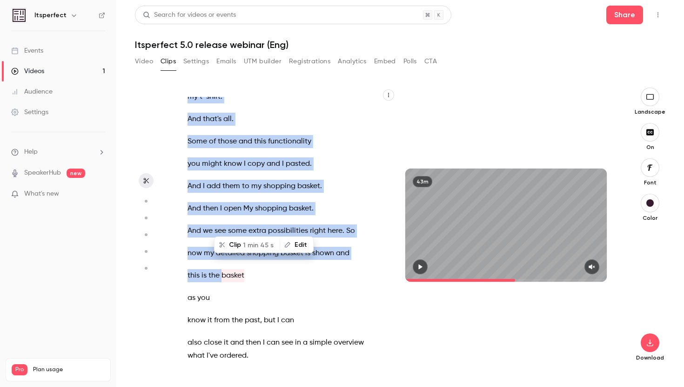
click at [250, 242] on span "1 min 45 s" at bounding box center [258, 245] width 31 height 10
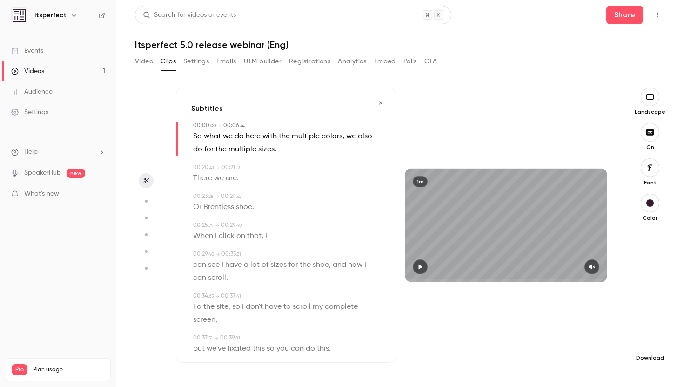
click at [650, 342] on icon "button" at bounding box center [650, 342] width 11 height 7
click at [555, 359] on span "Standard" at bounding box center [581, 359] width 107 height 10
click at [380, 100] on icon "button" at bounding box center [380, 103] width 7 height 7
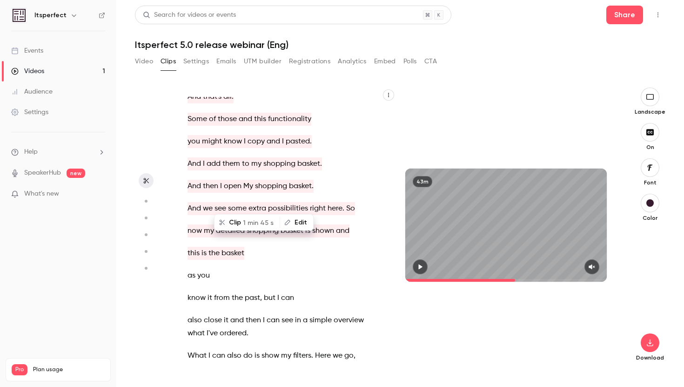
scroll to position [0, 0]
click at [187, 223] on div "And we're live . So , good morning . Excuse me . Good morning , everyone . Welc…" at bounding box center [284, 230] width 216 height 266
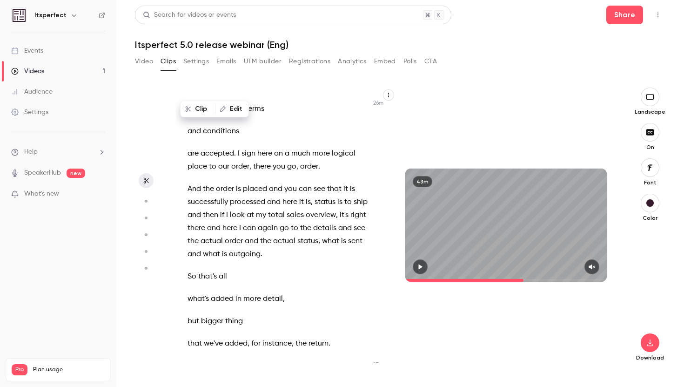
scroll to position [11078, 0]
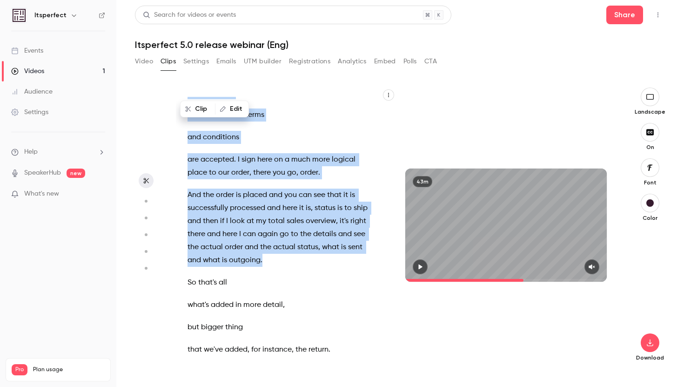
click at [272, 208] on p "And the order is placed and you can see that it is successfully processed and h…" at bounding box center [279, 228] width 183 height 78
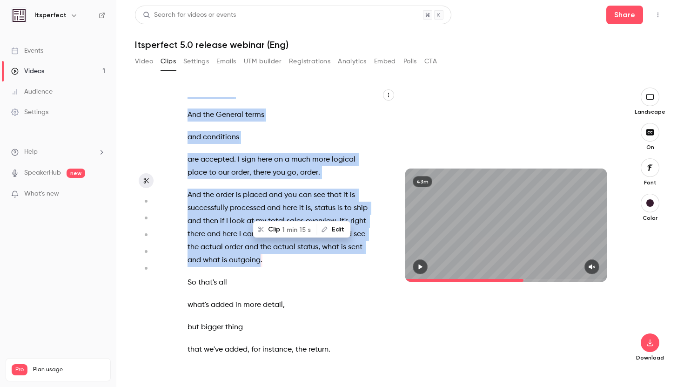
click at [277, 226] on button "Clip 1 min 15 s" at bounding box center [285, 229] width 62 height 15
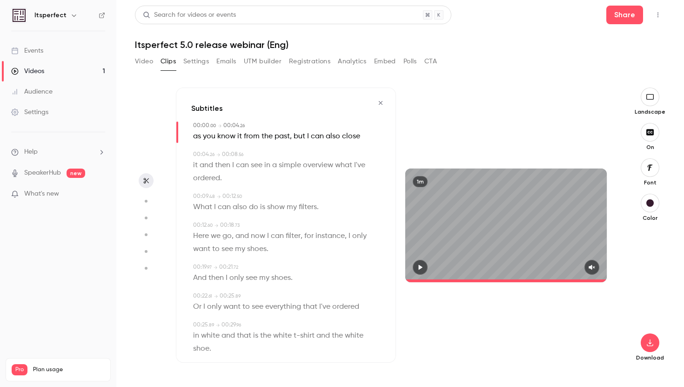
type input "*"
click at [650, 342] on icon "button" at bounding box center [650, 342] width 11 height 7
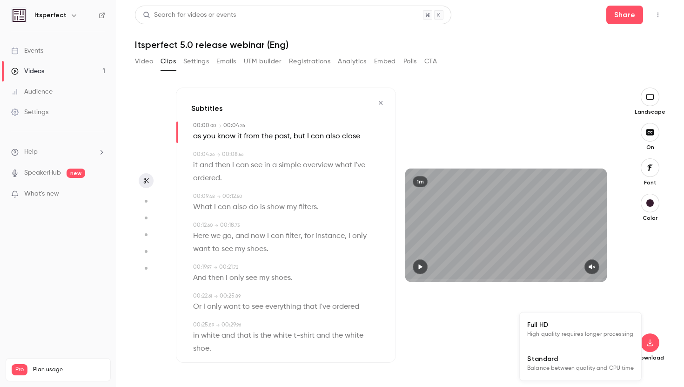
click at [560, 367] on span "Balance between quality and CPU time" at bounding box center [581, 368] width 107 height 9
